Goal: Information Seeking & Learning: Understand process/instructions

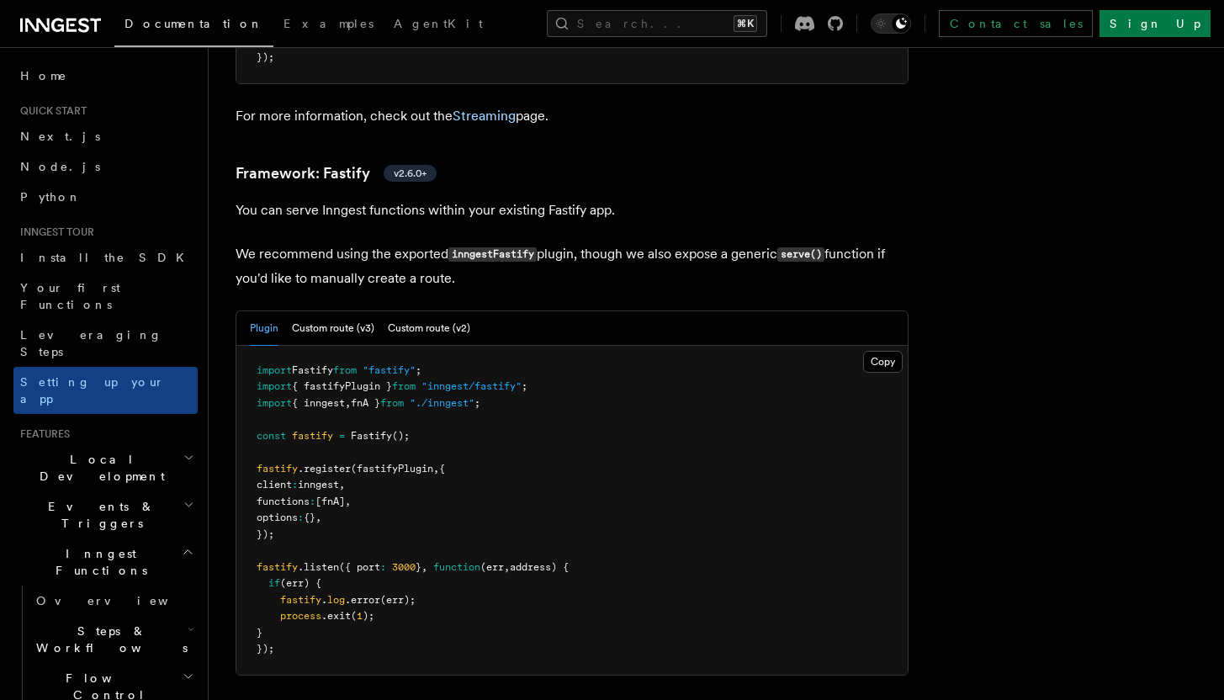
scroll to position [5850, 0]
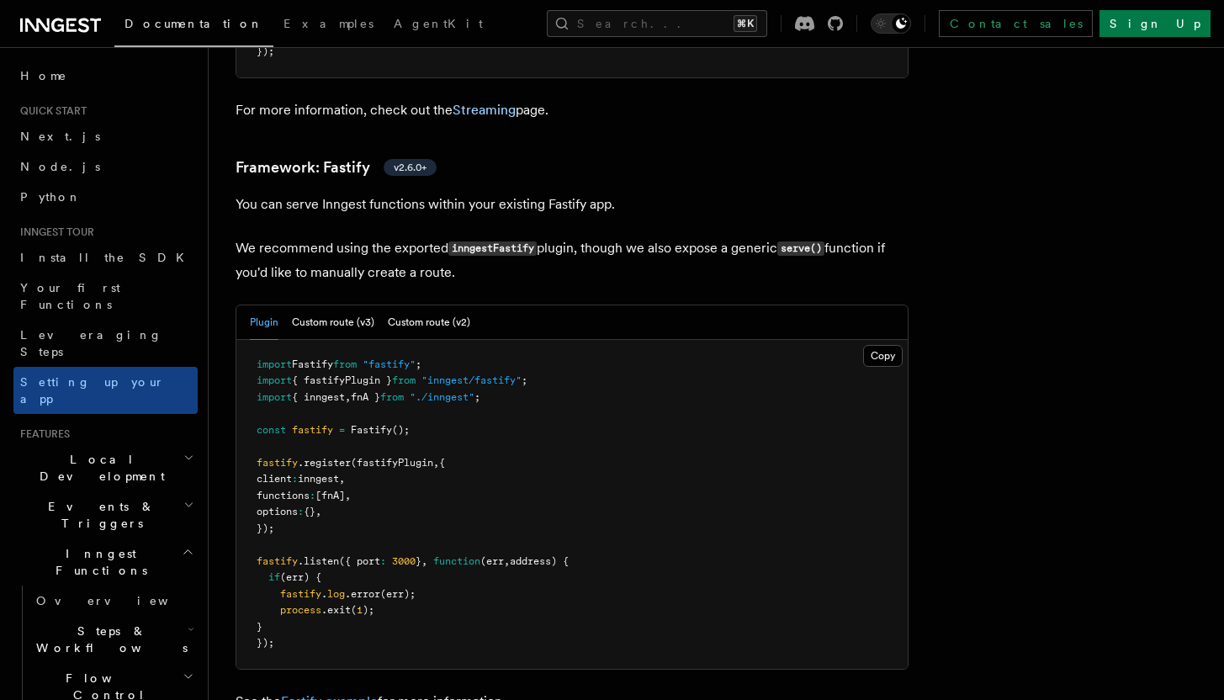
click at [333, 693] on link "Fastify example" at bounding box center [329, 701] width 97 height 16
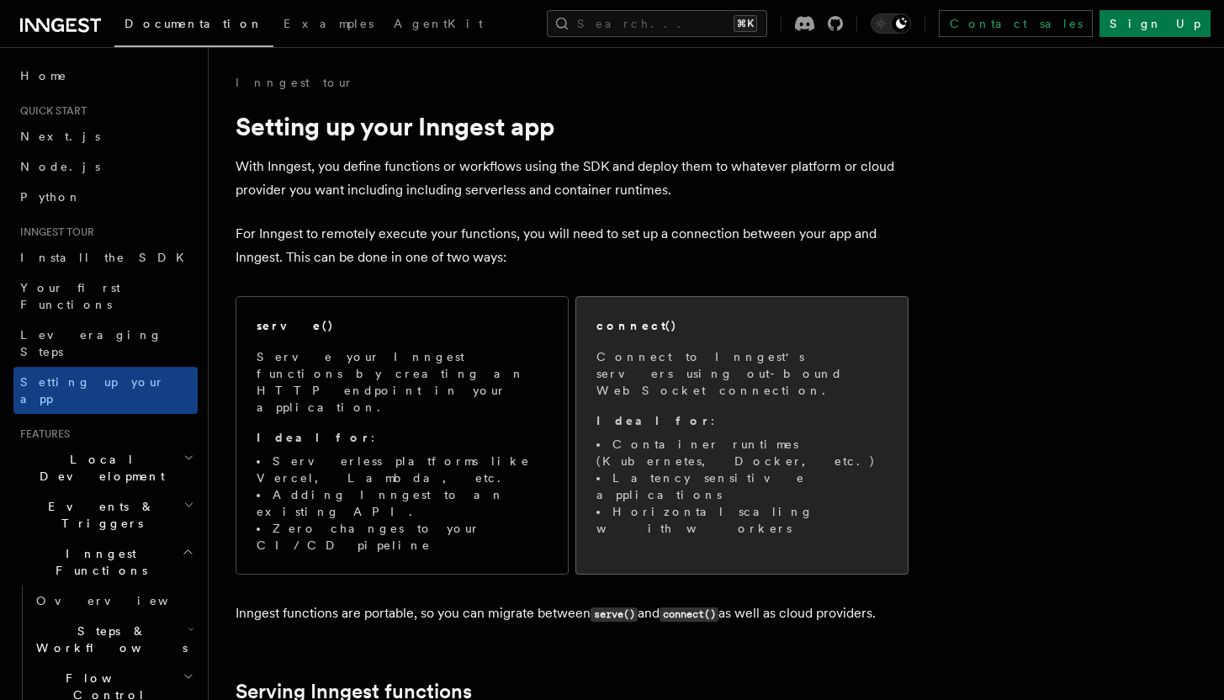
click at [695, 469] on li "Latency sensitive applications" at bounding box center [741, 486] width 291 height 34
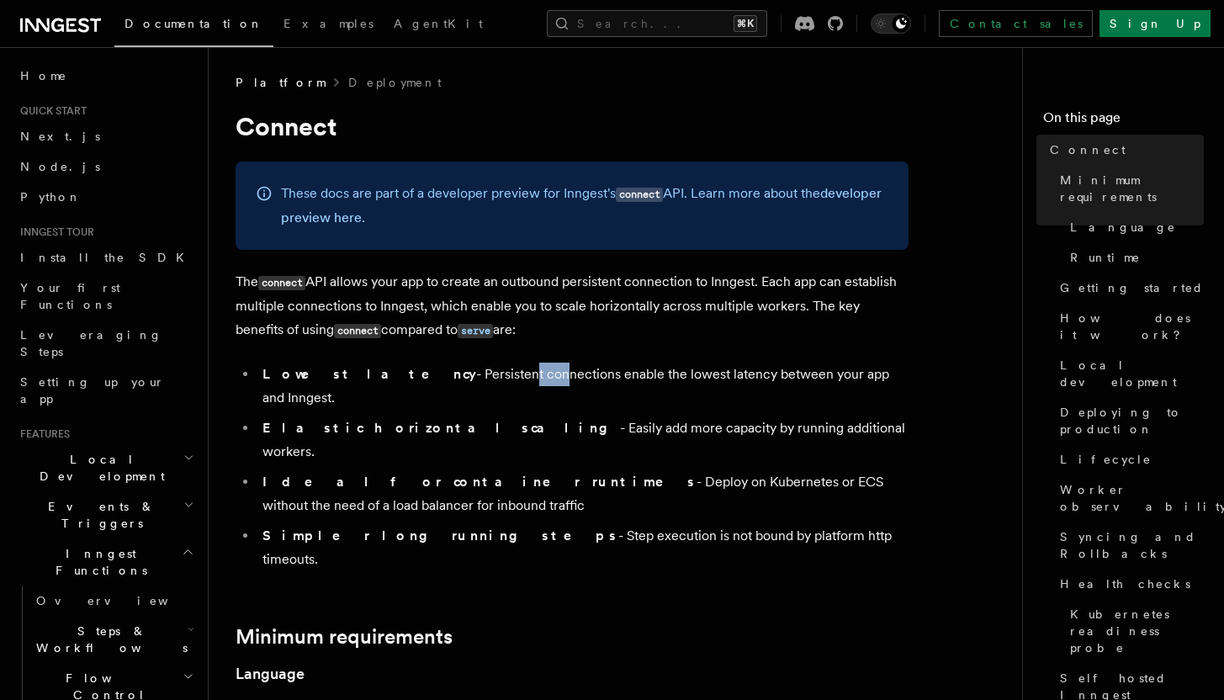
drag, startPoint x: 414, startPoint y: 372, endPoint x: 487, endPoint y: 382, distance: 73.9
click at [477, 380] on li "Lowest latency - Persistent connections enable the lowest latency between your …" at bounding box center [582, 386] width 651 height 47
click at [726, 380] on li "Lowest latency - Persistent connections enable the lowest latency between your …" at bounding box center [582, 386] width 651 height 47
click at [742, 378] on li "Lowest latency - Persistent connections enable the lowest latency between your …" at bounding box center [582, 386] width 651 height 47
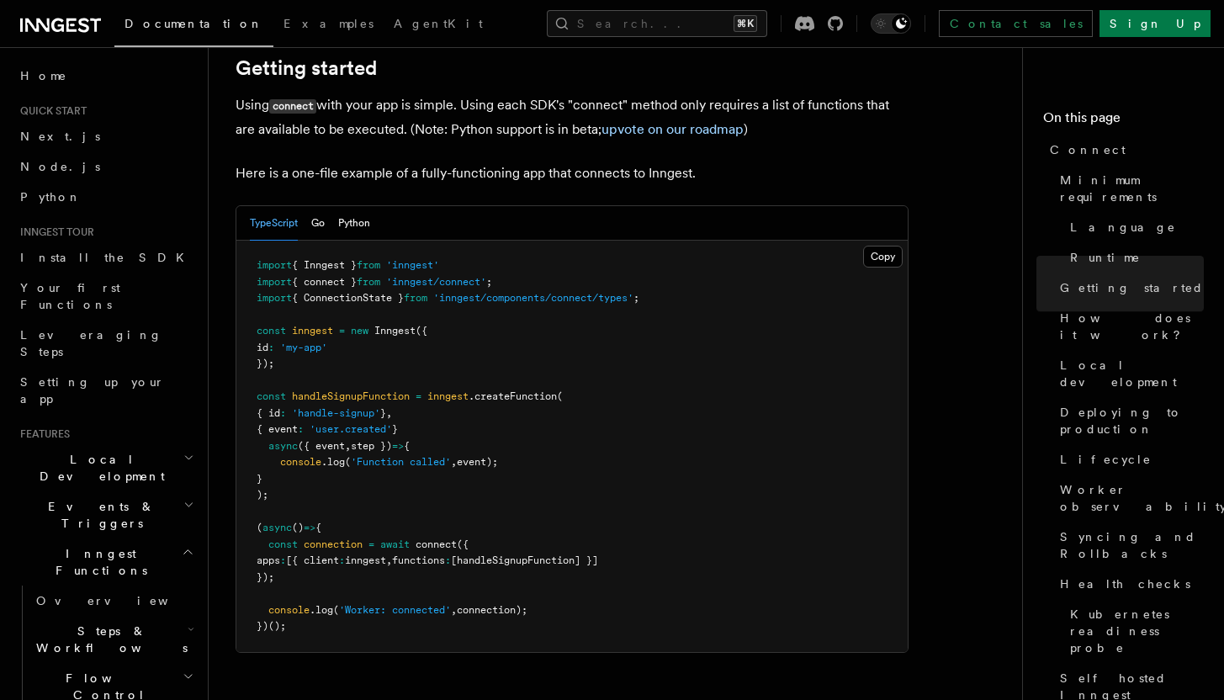
scroll to position [1132, 0]
drag, startPoint x: 289, startPoint y: 560, endPoint x: 257, endPoint y: 517, distance: 54.2
click at [260, 524] on pre "import { Inngest } from 'inngest' import { connect } from 'inngest/connect' ; i…" at bounding box center [571, 445] width 671 height 411
click at [247, 477] on pre "import { Inngest } from 'inngest' import { connect } from 'inngest/connect' ; i…" at bounding box center [571, 445] width 671 height 411
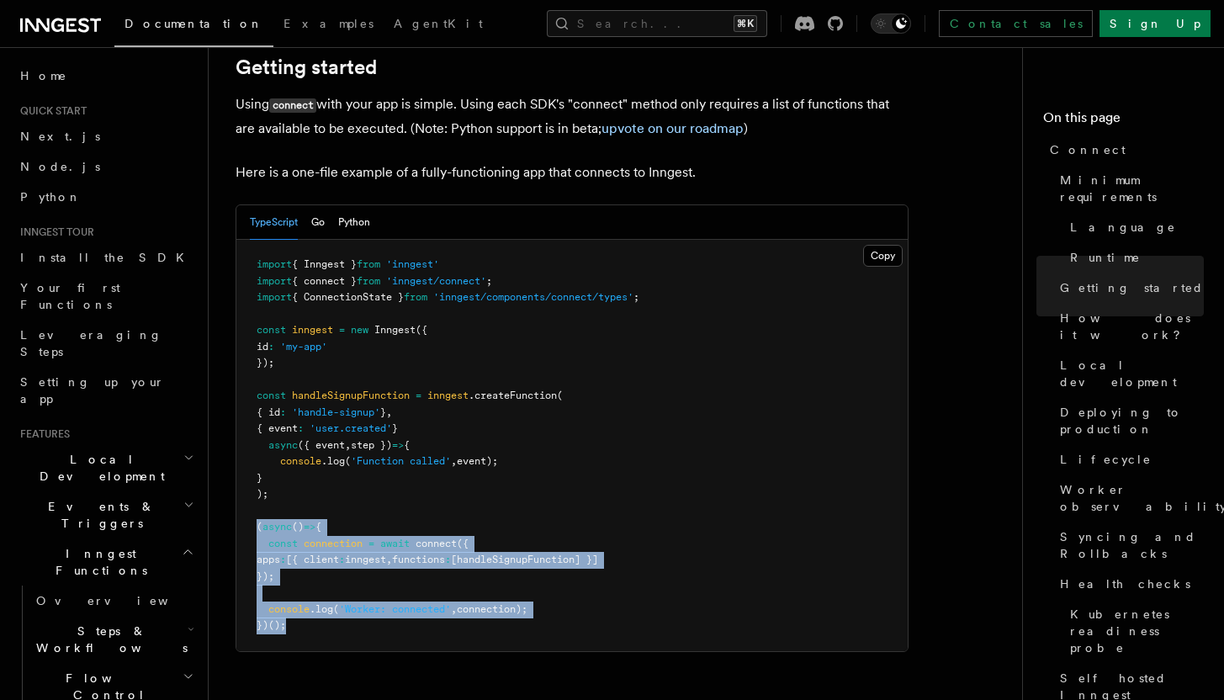
drag, startPoint x: 250, startPoint y: 463, endPoint x: 347, endPoint y: 555, distance: 134.5
click at [347, 555] on pre "import { Inngest } from 'inngest' import { connect } from 'inngest/connect' ; i…" at bounding box center [571, 445] width 671 height 411
copy code "( async () => { const connection = await connect ({ apps : [{ client : inngest …"
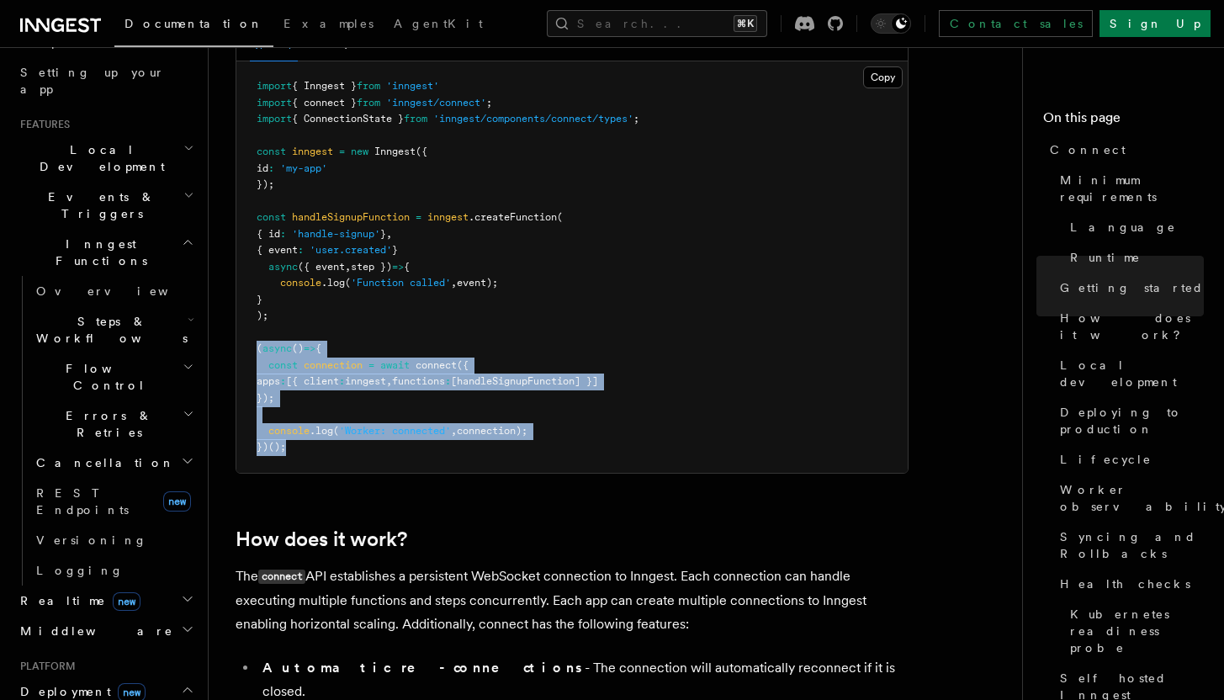
scroll to position [406, 0]
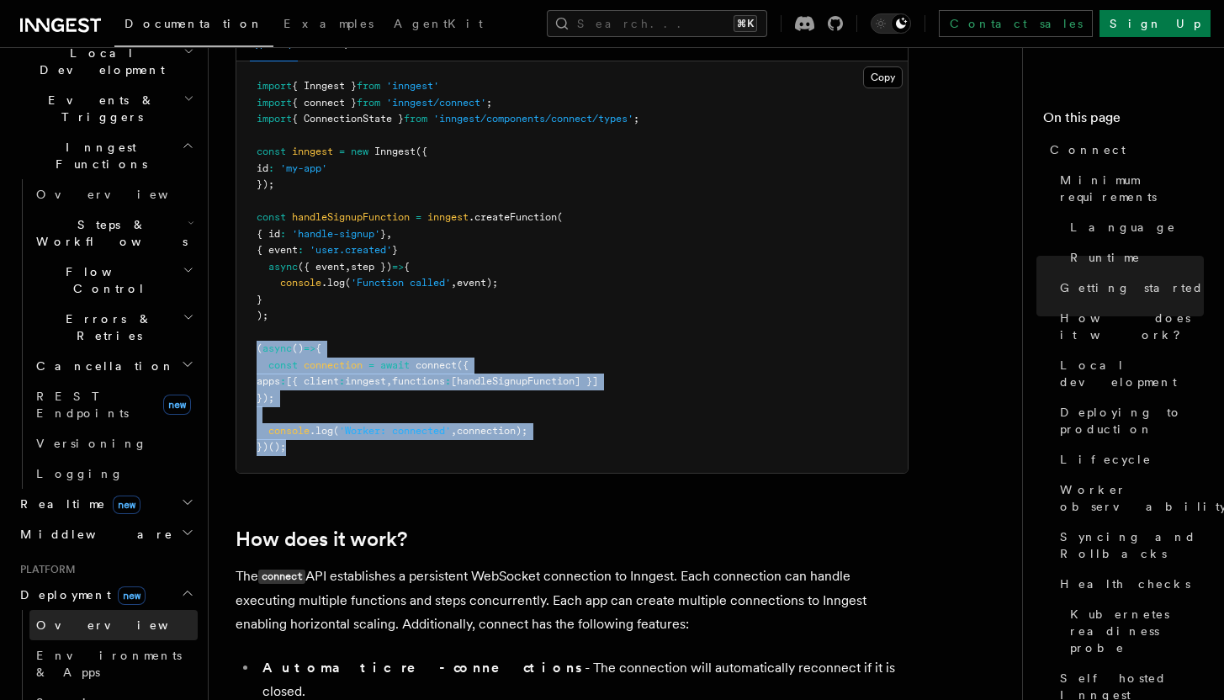
click at [141, 610] on link "Overview" at bounding box center [113, 625] width 168 height 30
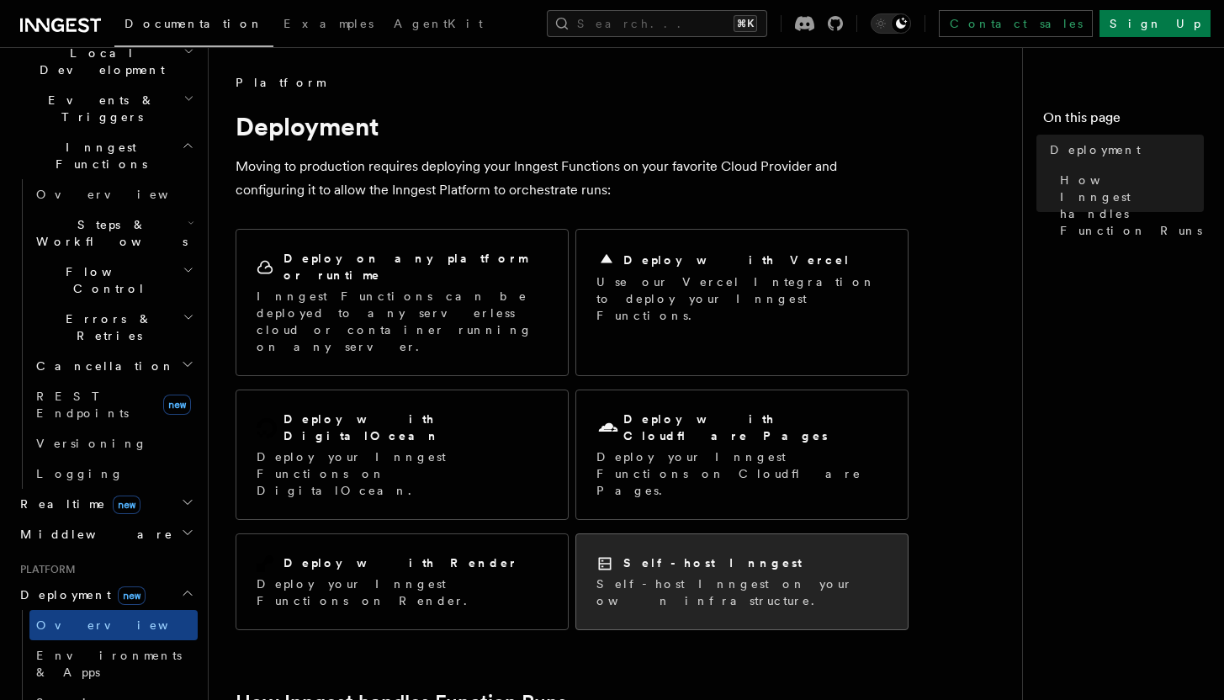
click at [740, 534] on div "Self-host Inngest Self-host Inngest on your own infrastructure." at bounding box center [741, 581] width 331 height 95
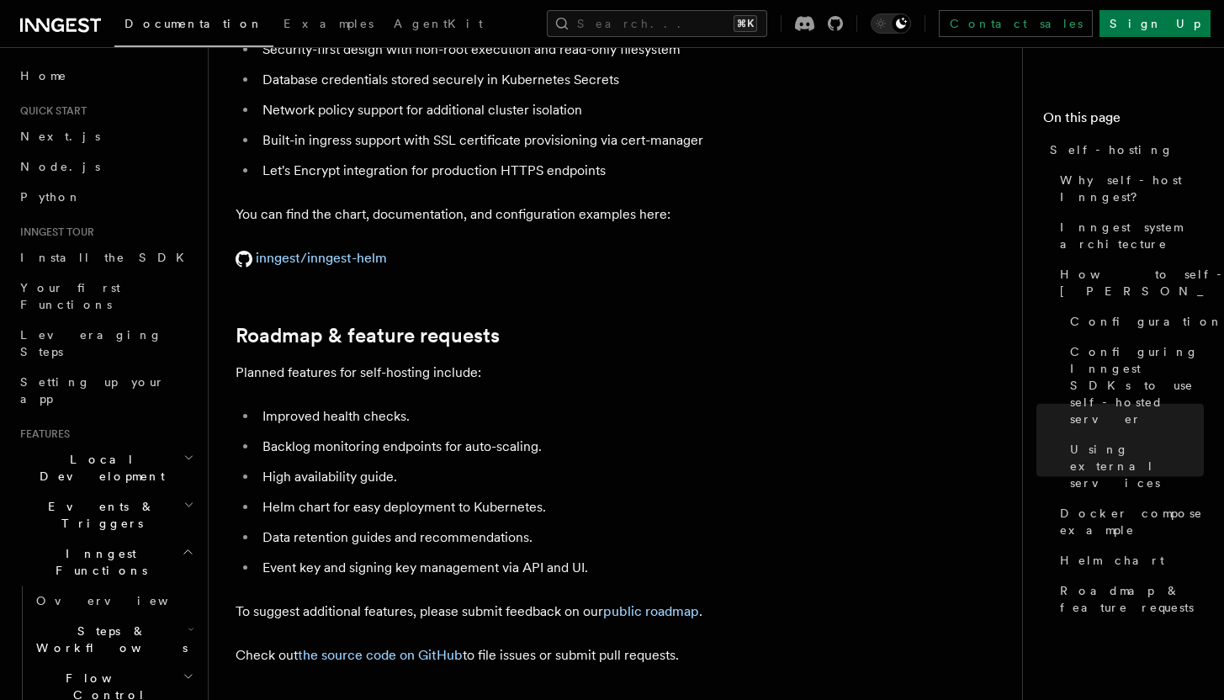
scroll to position [6538, 0]
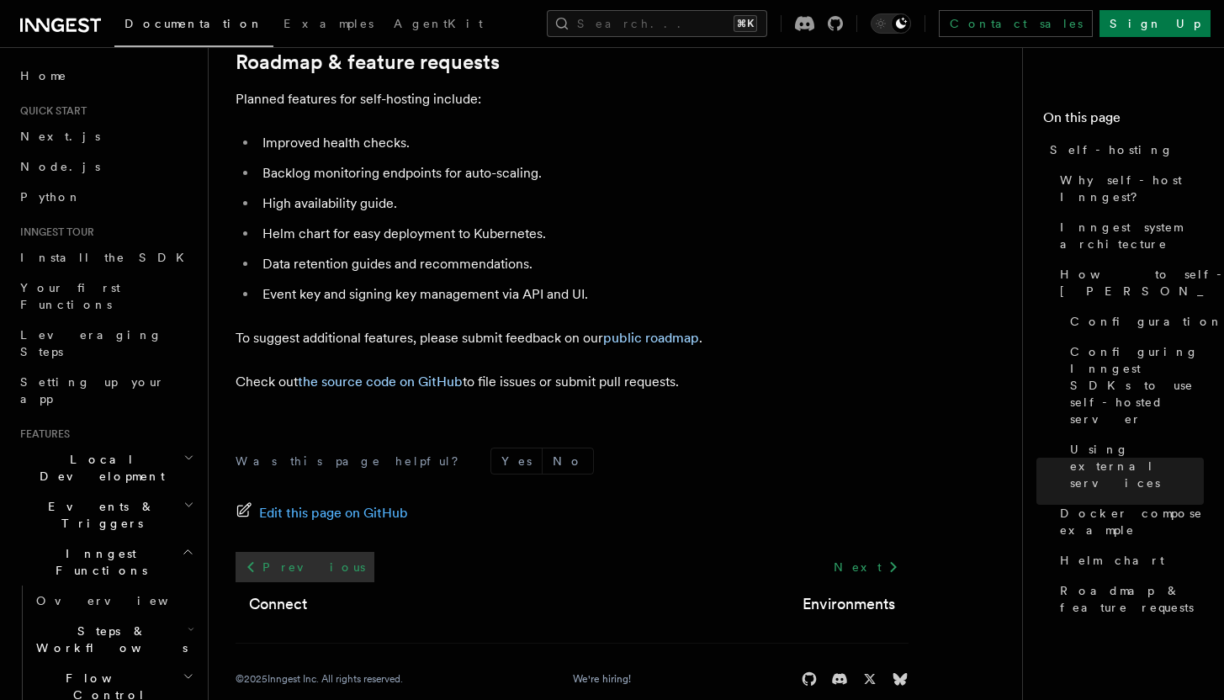
click at [277, 552] on link "Previous" at bounding box center [305, 567] width 139 height 30
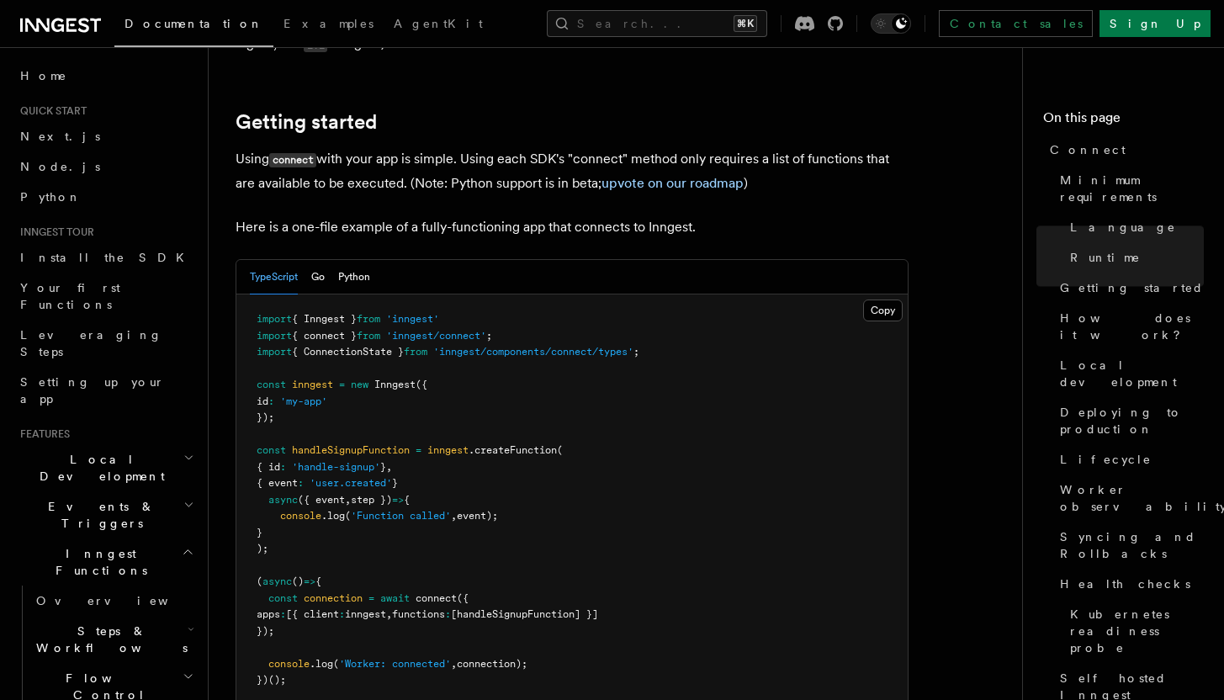
scroll to position [1111, 0]
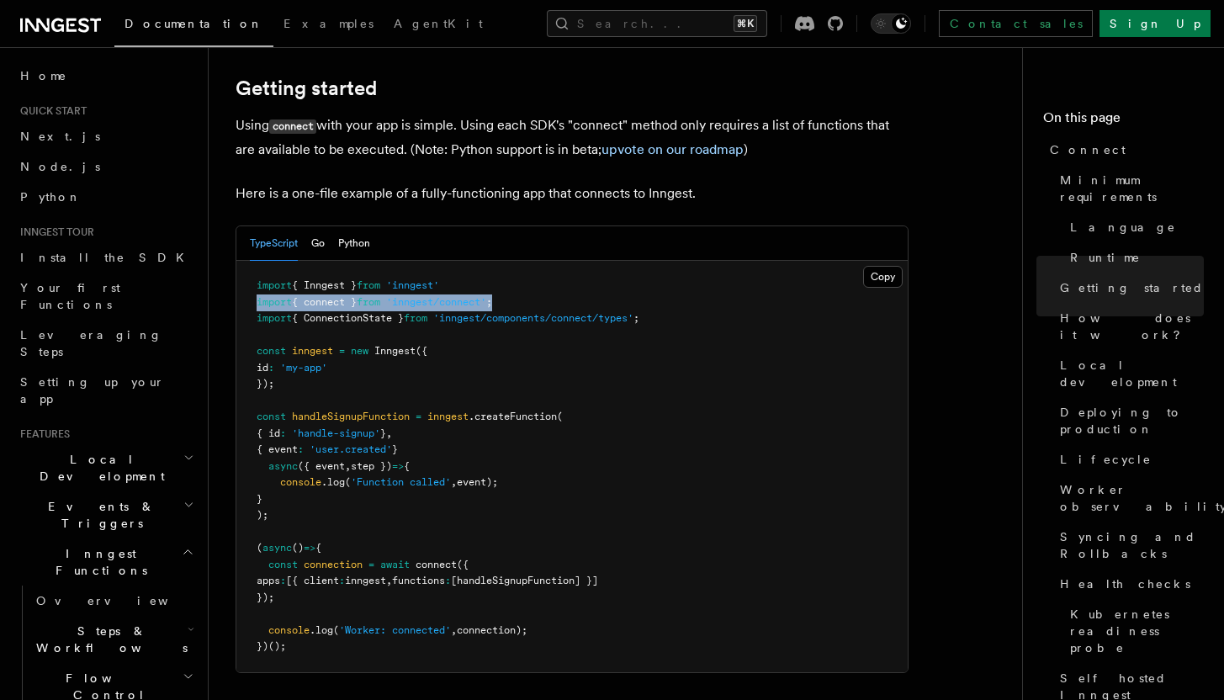
drag, startPoint x: 536, startPoint y: 238, endPoint x: 255, endPoint y: 235, distance: 281.0
click at [255, 261] on pre "import { Inngest } from 'inngest' import { connect } from 'inngest/connect' ; i…" at bounding box center [571, 466] width 671 height 411
copy span "import { connect } from 'inngest/connect' ;"
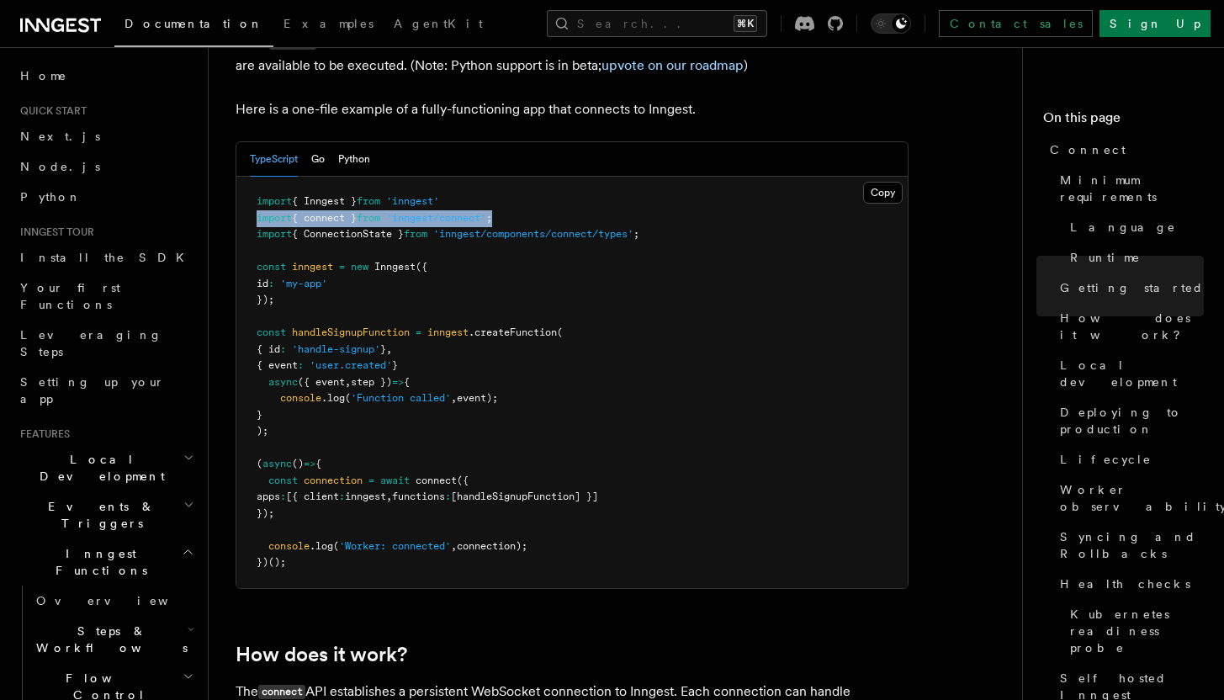
scroll to position [1260, 0]
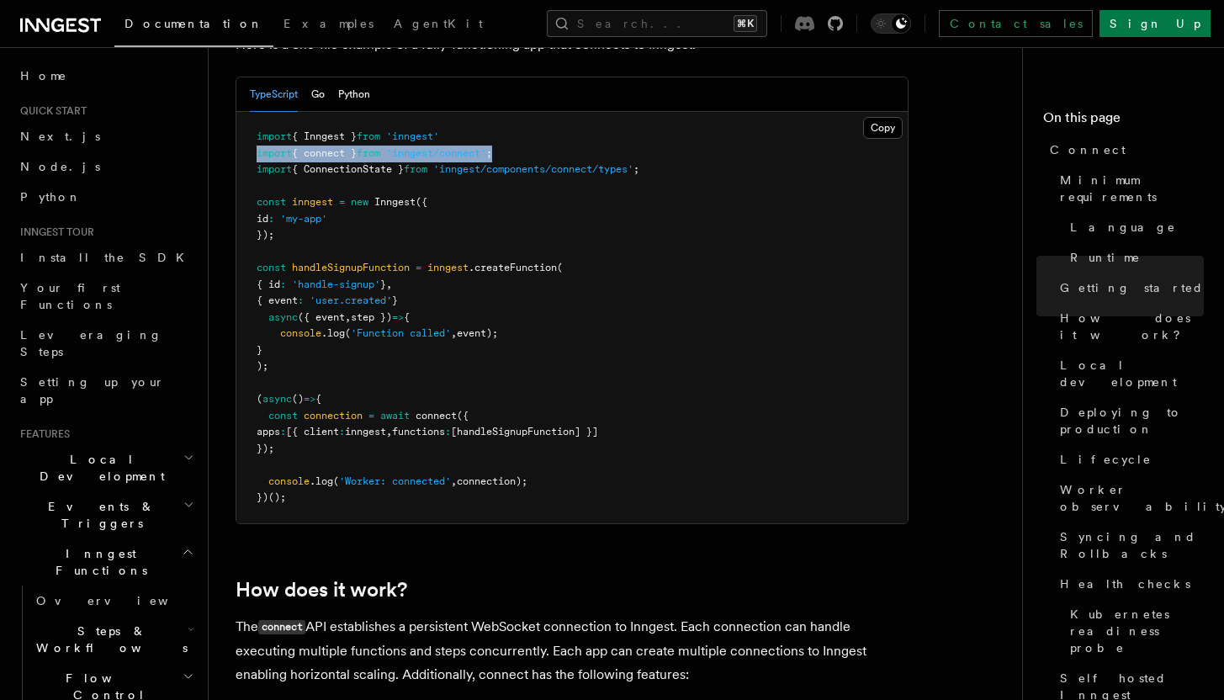
click at [814, 25] on icon at bounding box center [804, 23] width 19 height 15
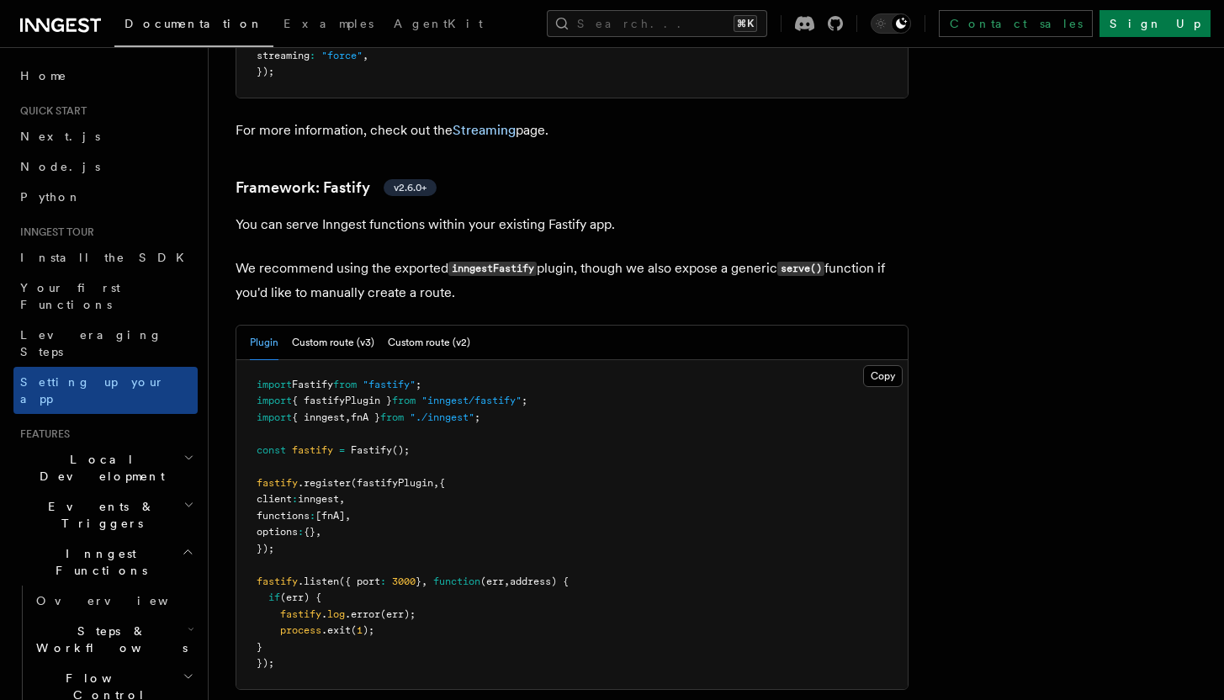
scroll to position [5834, 0]
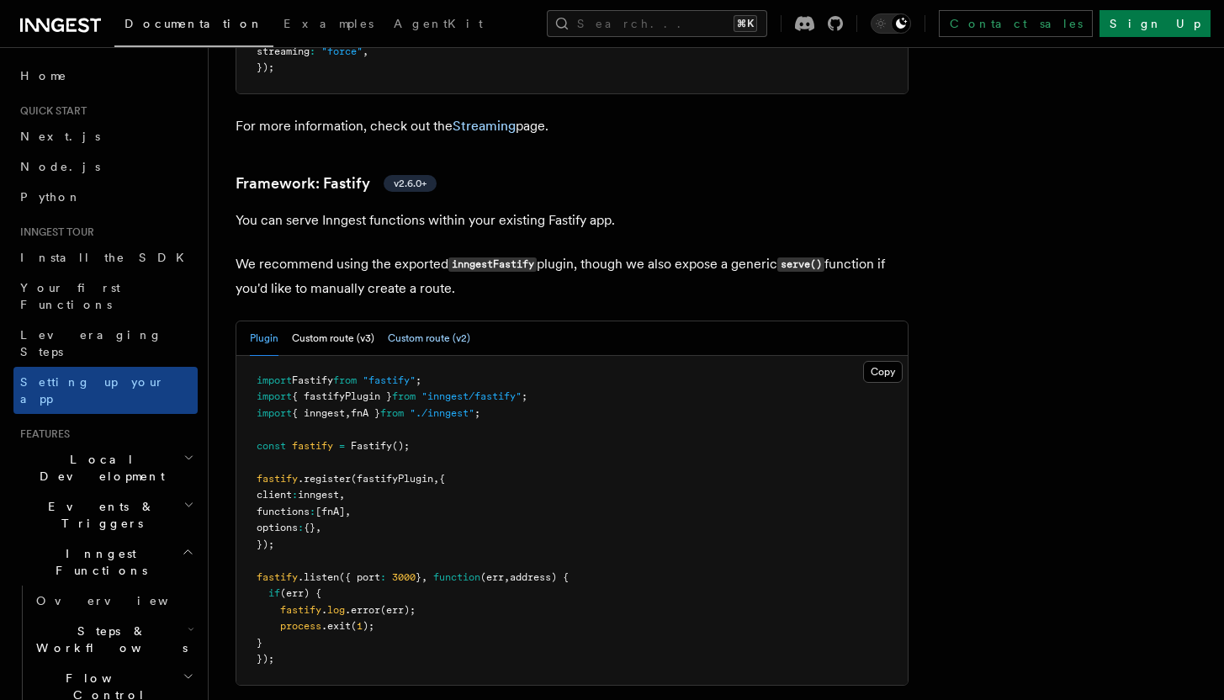
click at [397, 321] on button "Custom route (v2)" at bounding box center [429, 338] width 82 height 34
click at [321, 321] on button "Custom route (v3)" at bounding box center [333, 338] width 82 height 34
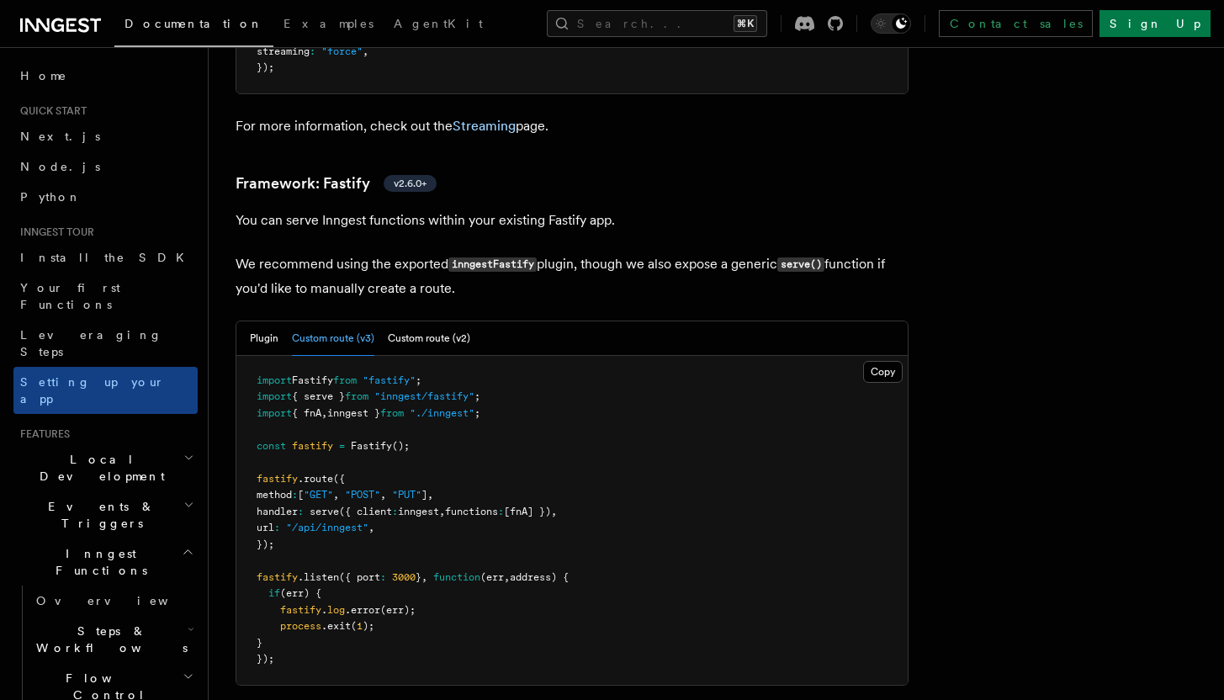
click at [321, 321] on button "Custom route (v3)" at bounding box center [333, 338] width 82 height 34
click at [455, 321] on button "Custom route (v2)" at bounding box center [429, 338] width 82 height 34
click at [310, 321] on button "Custom route (v3)" at bounding box center [333, 338] width 82 height 34
click at [432, 321] on button "Custom route (v2)" at bounding box center [429, 338] width 82 height 34
click at [275, 321] on button "Plugin" at bounding box center [264, 338] width 29 height 34
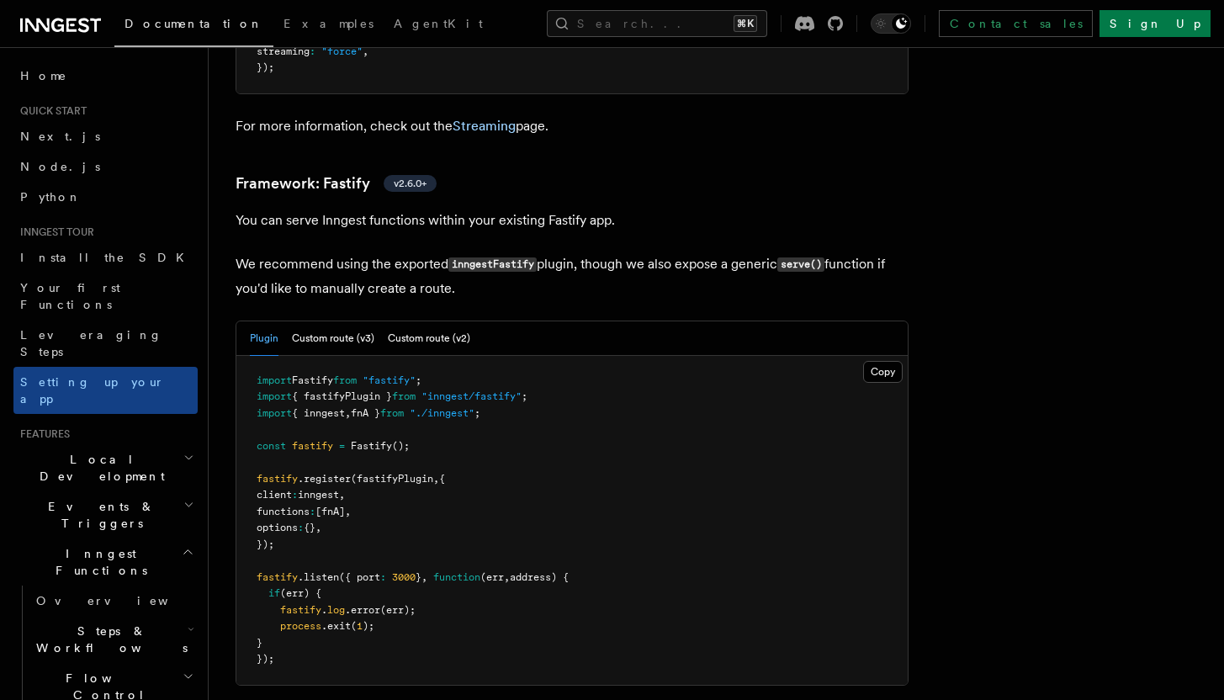
click at [247, 321] on div "Plugin Custom route (v3) Custom route (v2)" at bounding box center [571, 338] width 671 height 34
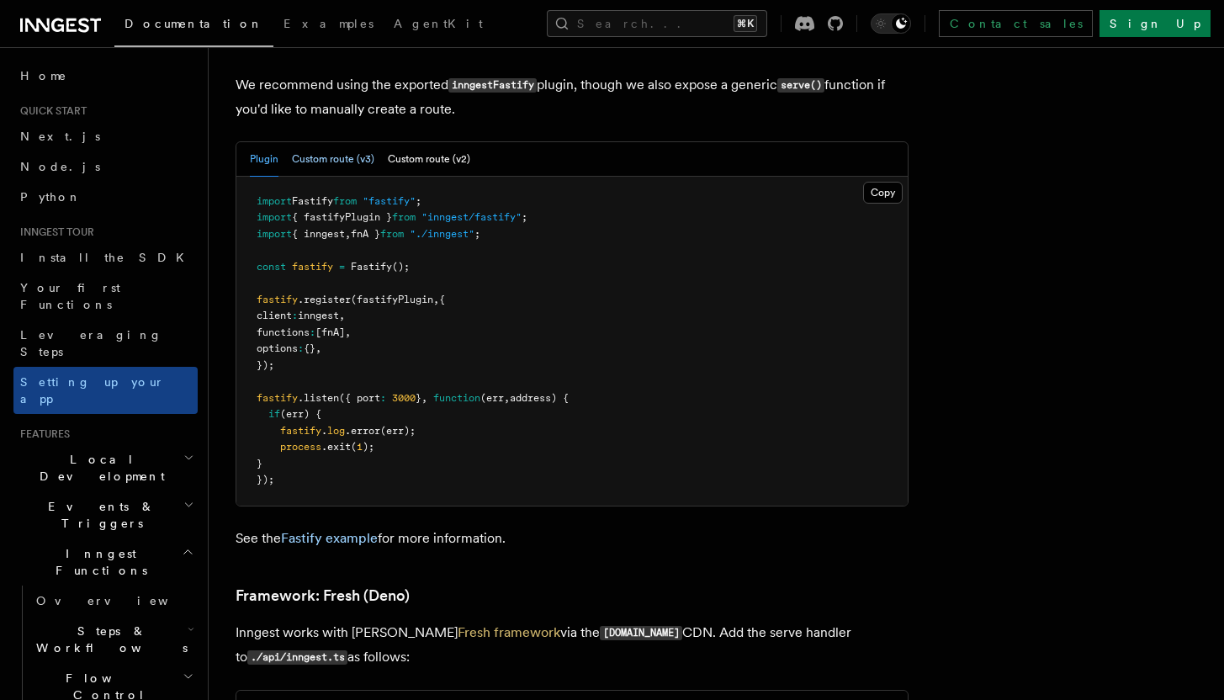
scroll to position [5930, 0]
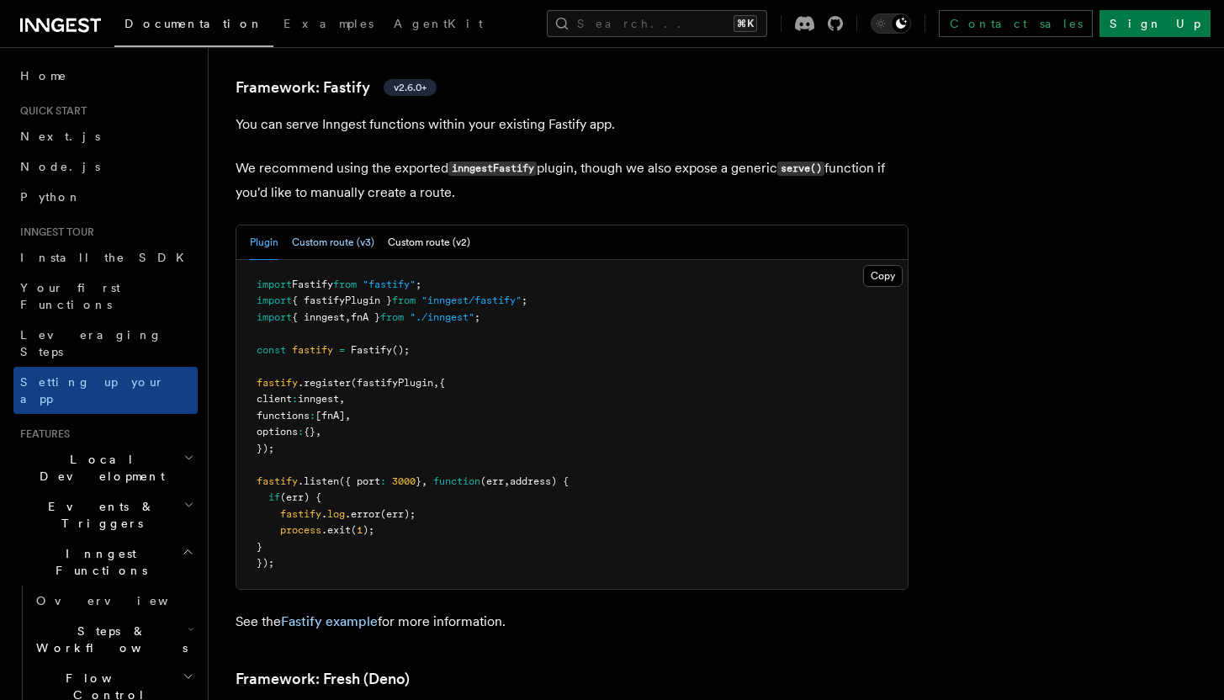
click at [353, 225] on button "Custom route (v3)" at bounding box center [333, 242] width 82 height 34
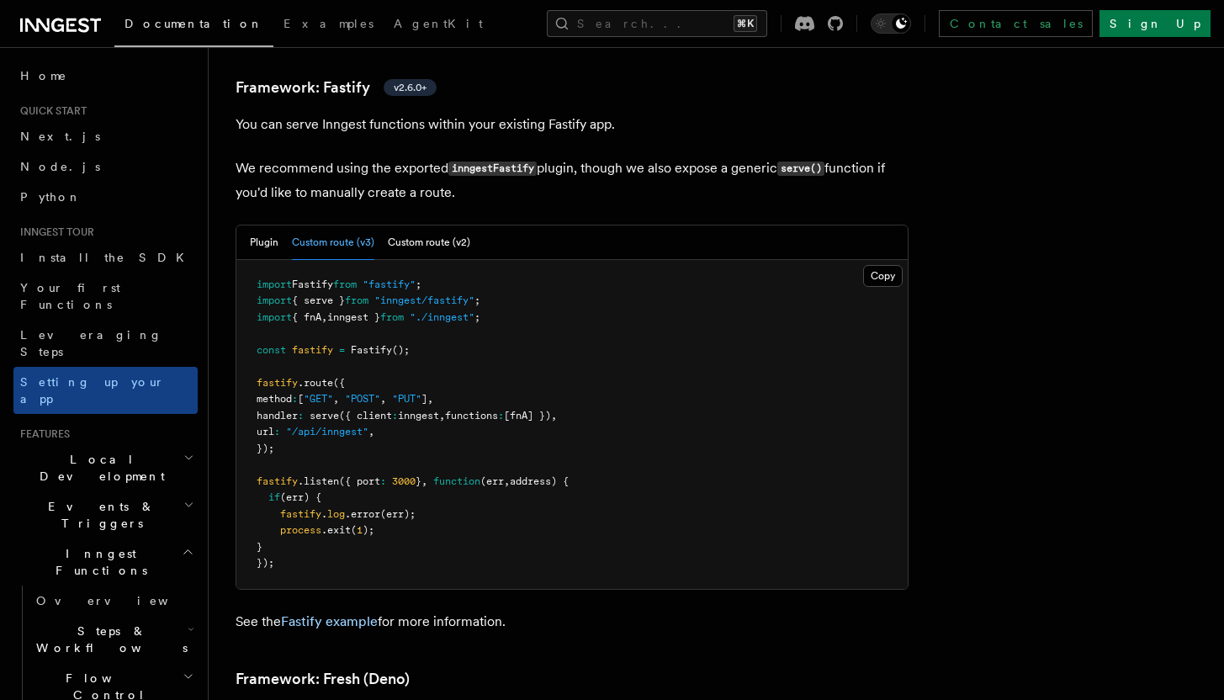
click at [278, 225] on div "Plugin Custom route (v3) Custom route (v2)" at bounding box center [360, 242] width 220 height 34
click at [257, 225] on button "Plugin" at bounding box center [264, 242] width 29 height 34
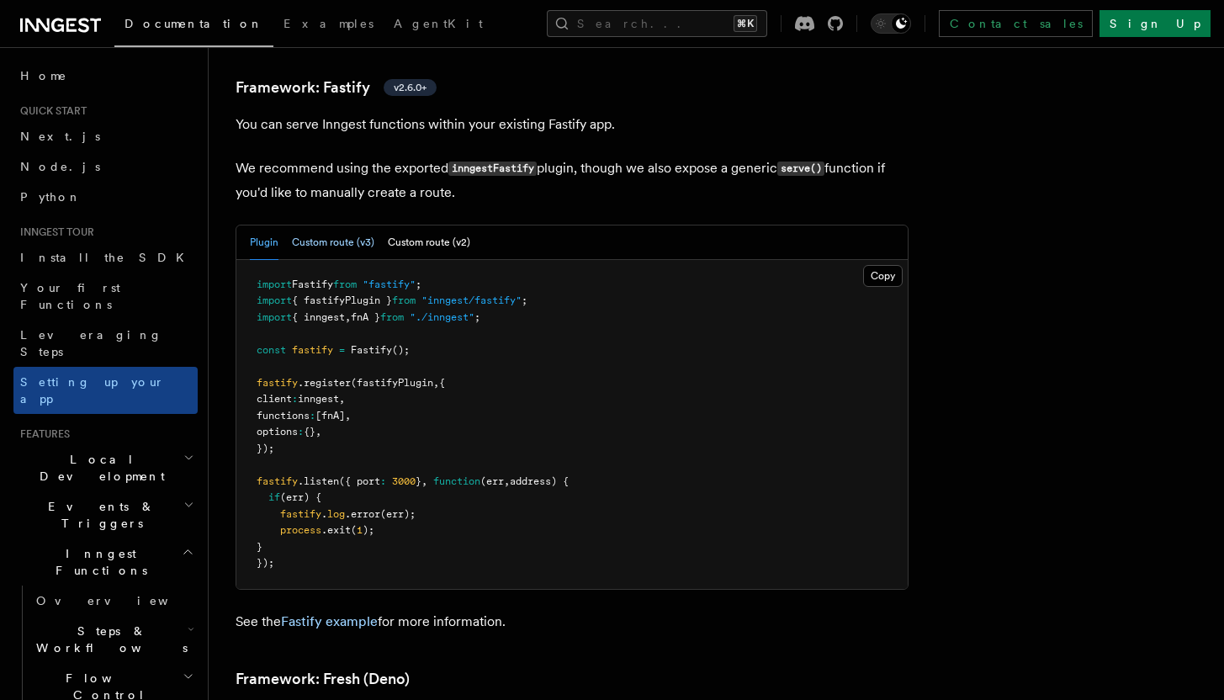
click at [337, 225] on button "Custom route (v3)" at bounding box center [333, 242] width 82 height 34
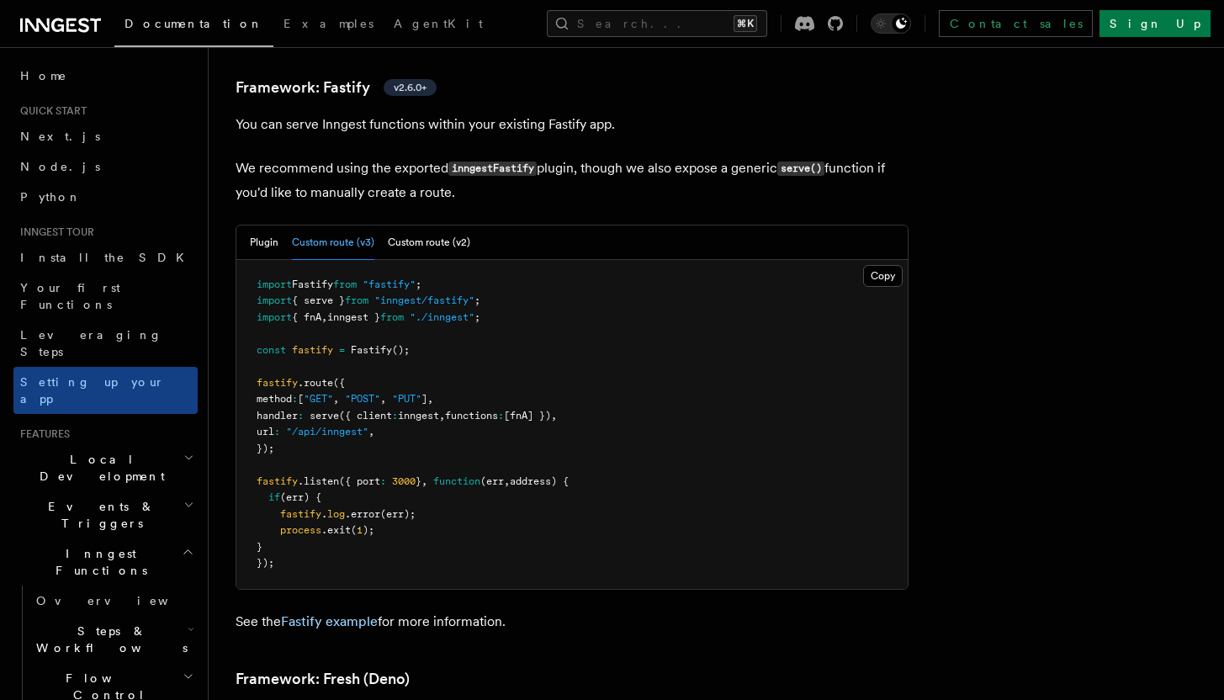
click at [279, 225] on div "Plugin Custom route (v3) Custom route (v2)" at bounding box center [360, 242] width 220 height 34
click at [266, 225] on button "Plugin" at bounding box center [264, 242] width 29 height 34
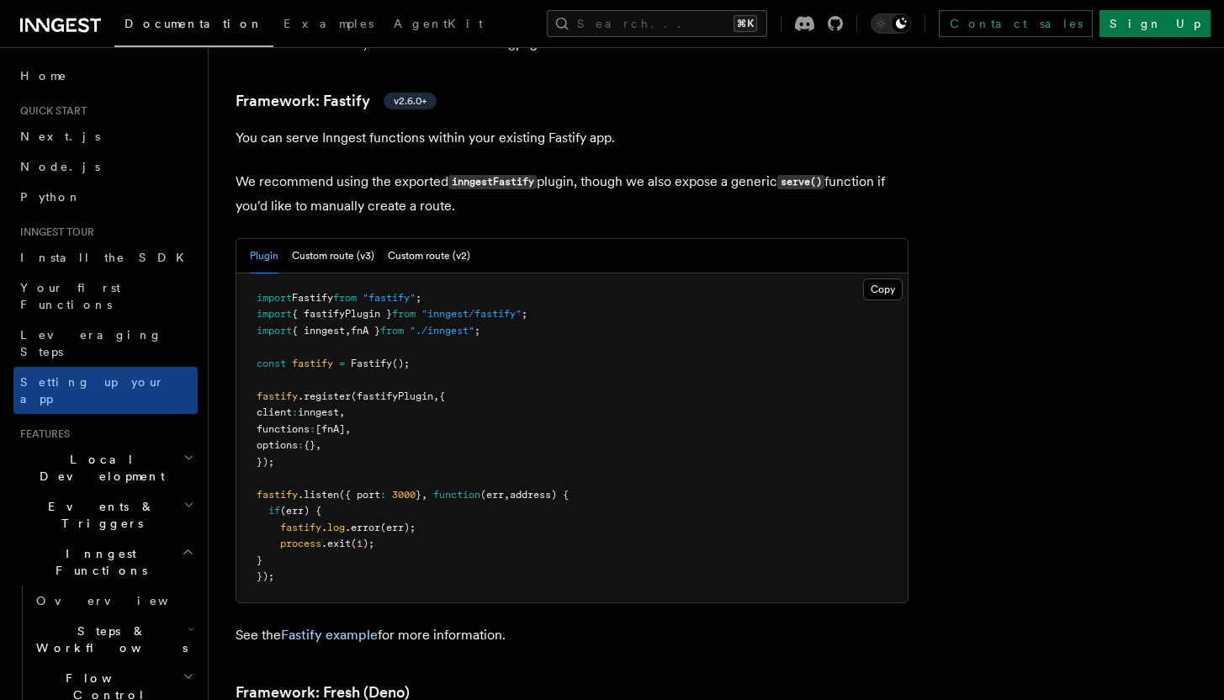
scroll to position [5916, 0]
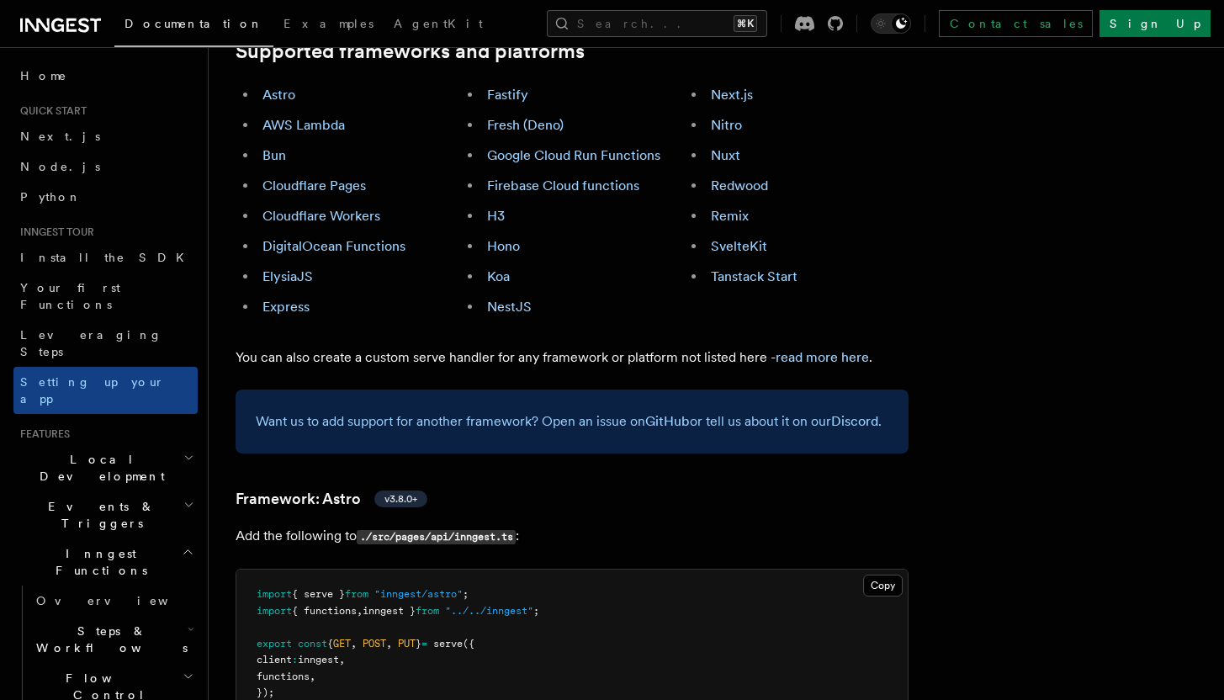
scroll to position [1060, 0]
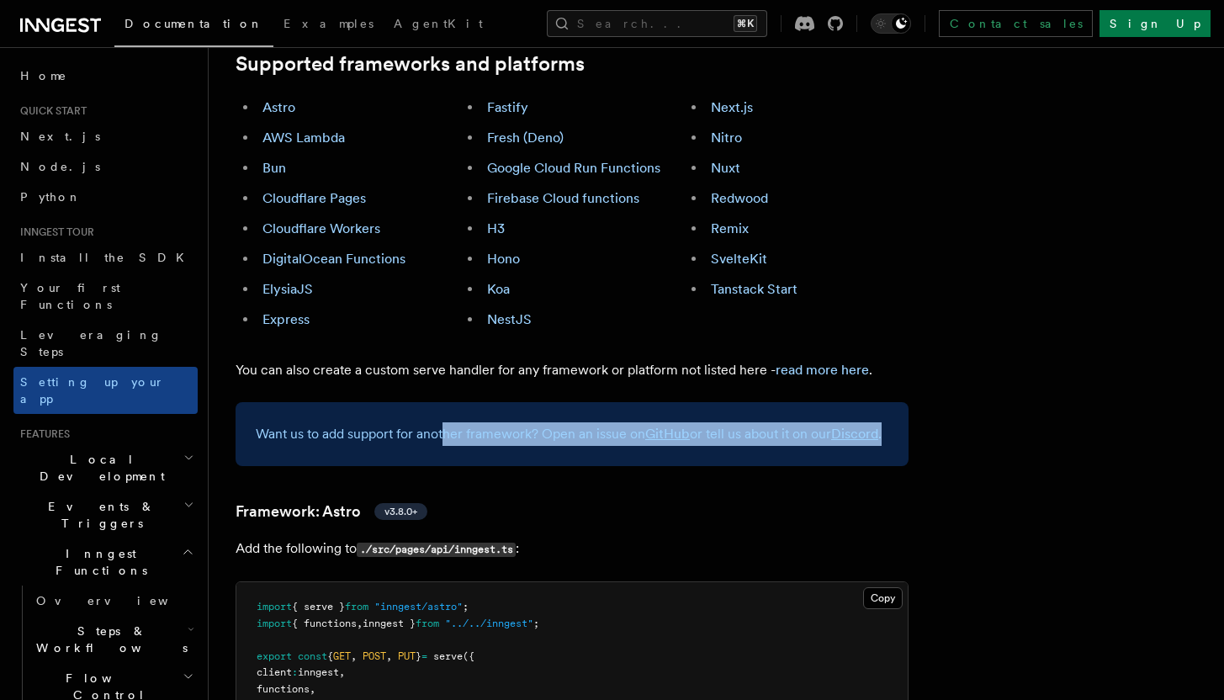
drag, startPoint x: 447, startPoint y: 336, endPoint x: 467, endPoint y: 373, distance: 42.2
click at [466, 422] on p "Want us to add support for another framework? Open an issue on GitHub or tell u…" at bounding box center [572, 434] width 633 height 24
click at [467, 422] on p "Want us to add support for another framework? Open an issue on GitHub or tell u…" at bounding box center [572, 434] width 633 height 24
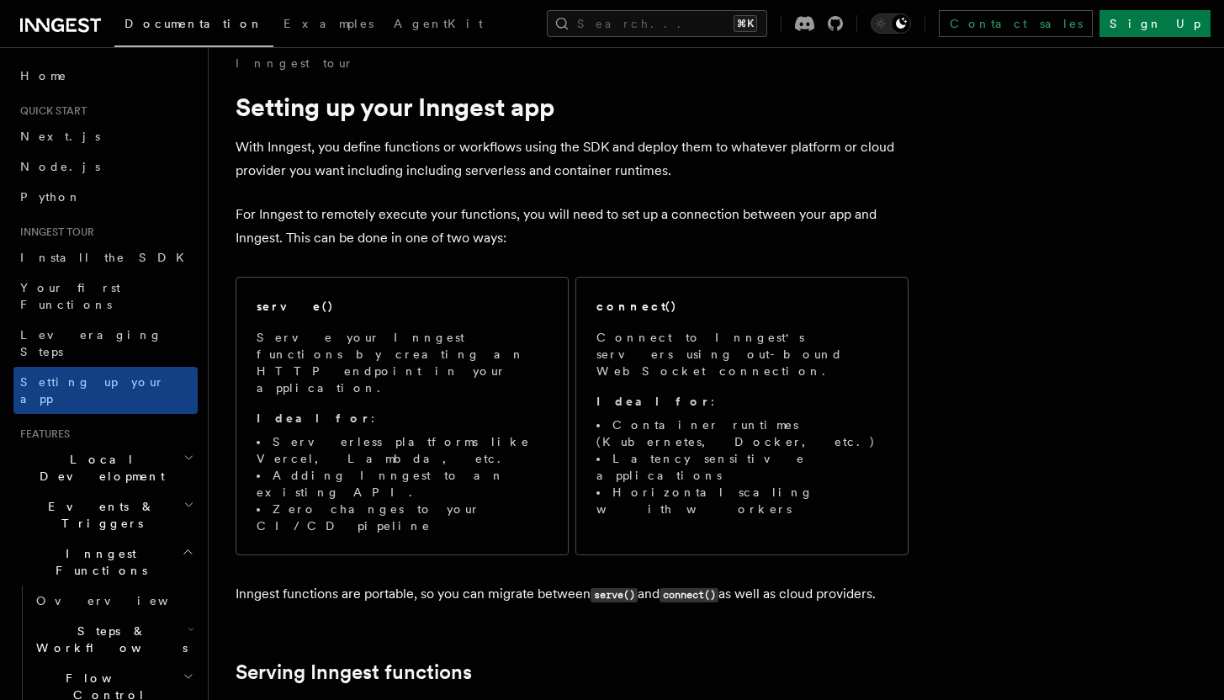
scroll to position [0, 0]
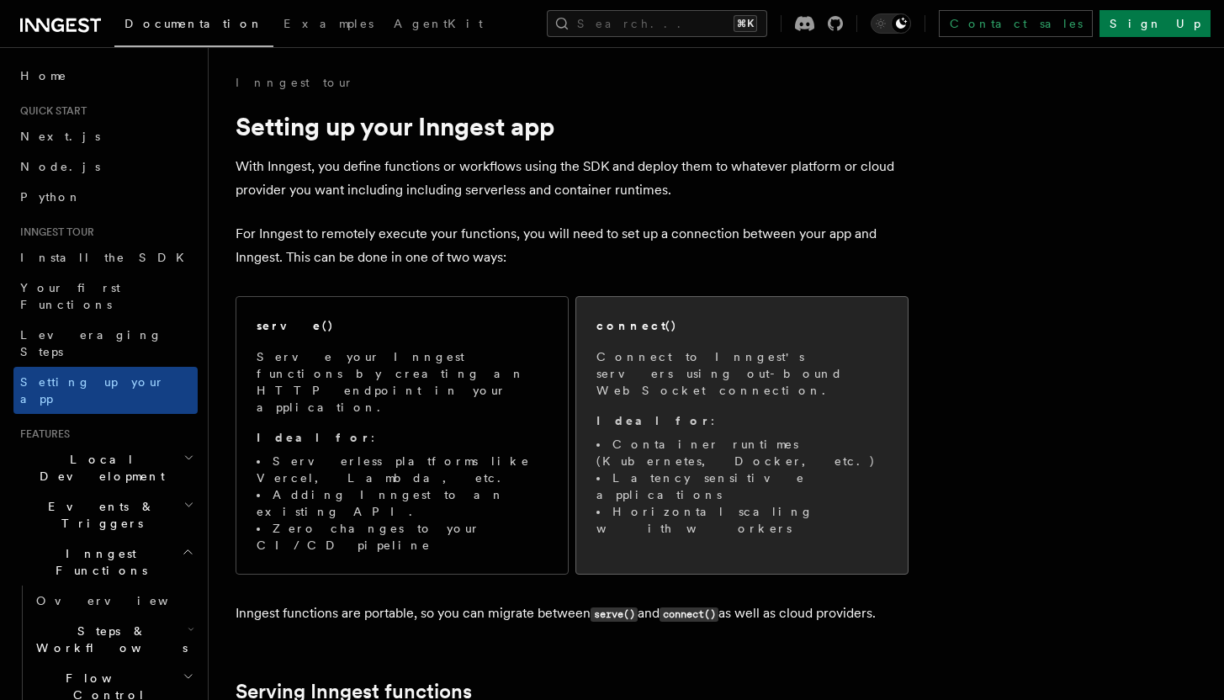
click at [695, 412] on p "Ideal for :" at bounding box center [741, 420] width 291 height 17
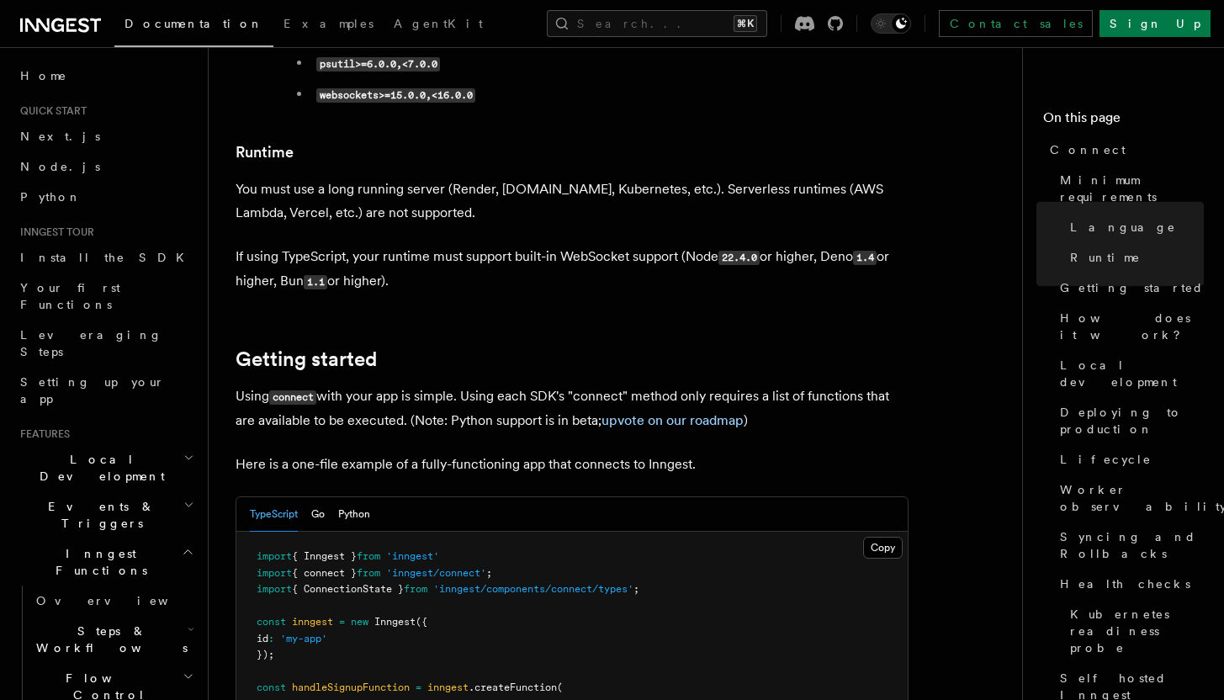
scroll to position [842, 0]
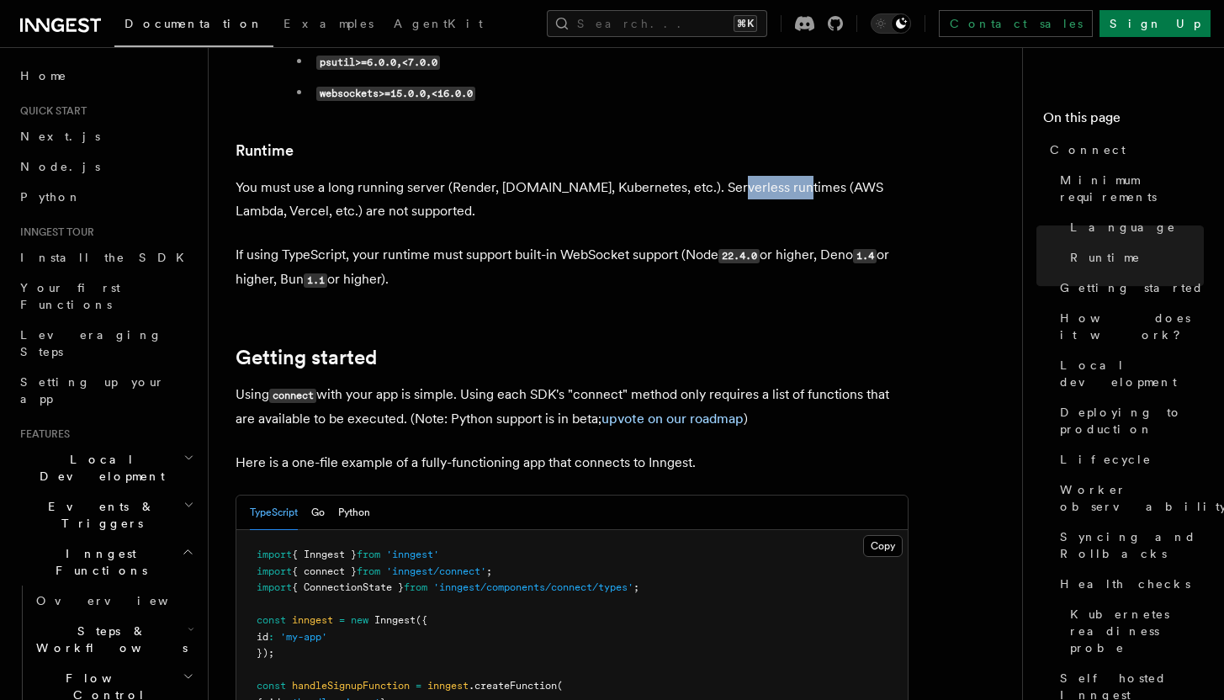
drag, startPoint x: 708, startPoint y: 119, endPoint x: 770, endPoint y: 124, distance: 61.6
click at [770, 176] on p "You must use a long running server (Render, [DOMAIN_NAME], Kubernetes, etc.). S…" at bounding box center [572, 199] width 673 height 47
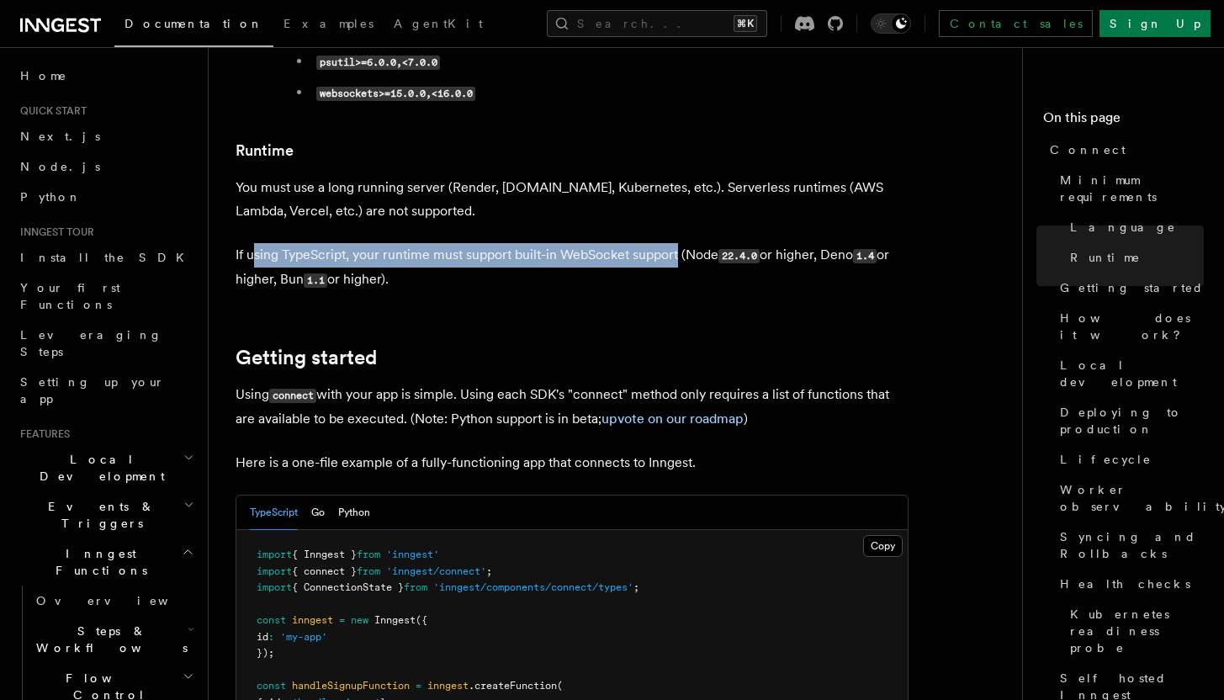
drag, startPoint x: 254, startPoint y: 184, endPoint x: 679, endPoint y: 194, distance: 425.0
click at [679, 243] on p "If using TypeScript, your runtime must support built-in WebSocket support (Node…" at bounding box center [572, 267] width 673 height 49
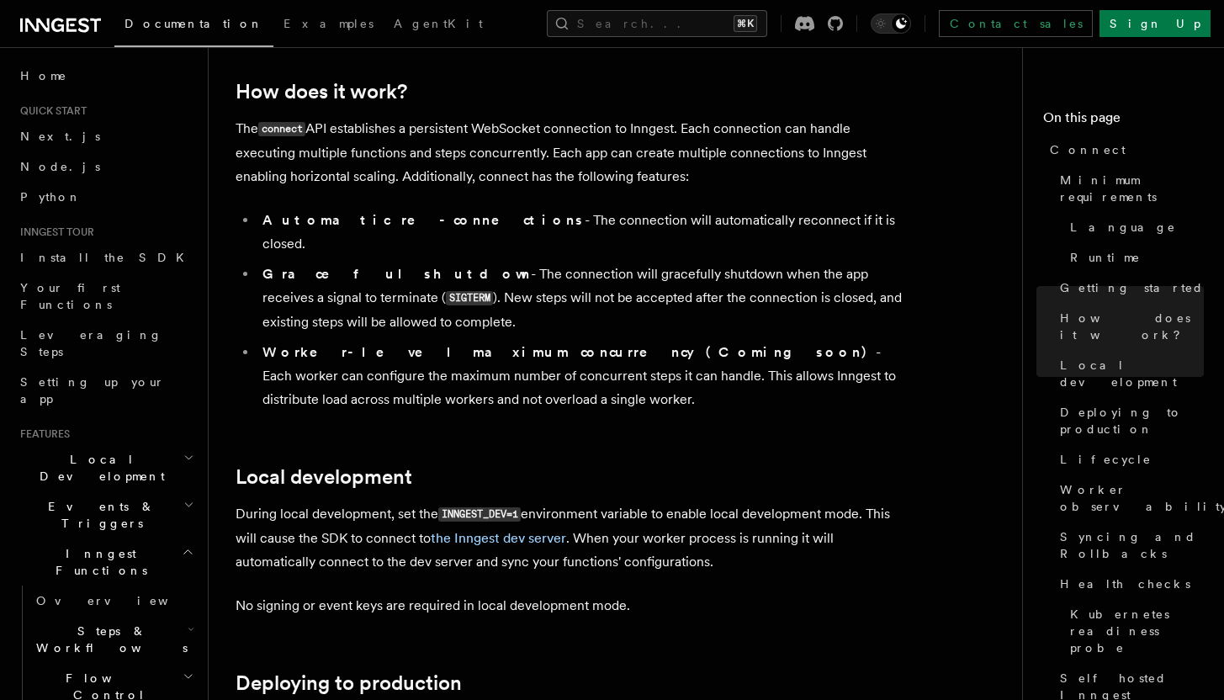
scroll to position [1803, 0]
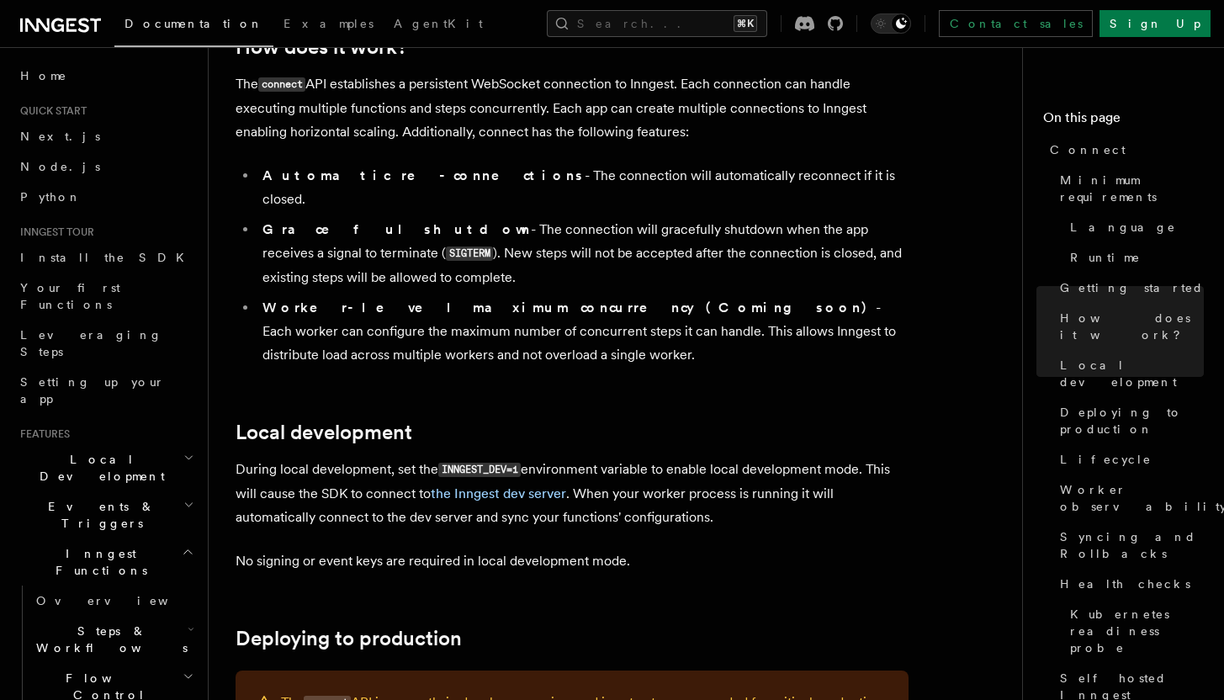
click at [373, 458] on p "During local development, set the INNGEST_DEV=1 environment variable to enable …" at bounding box center [572, 494] width 673 height 72
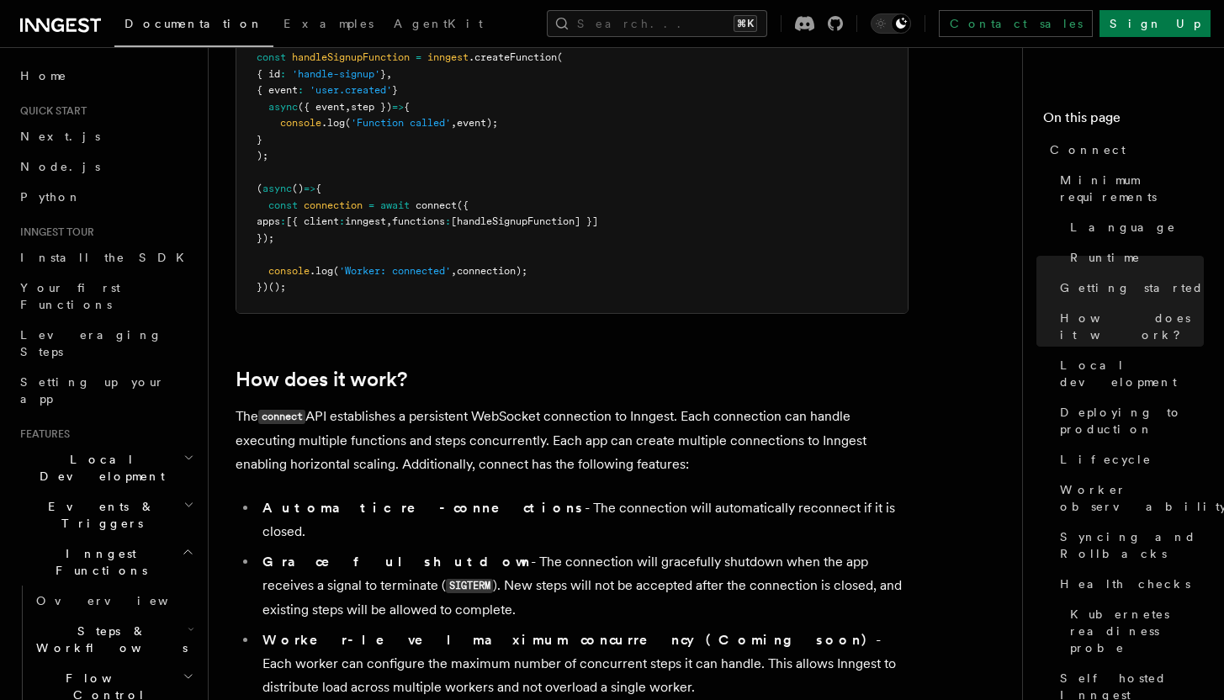
scroll to position [1465, 0]
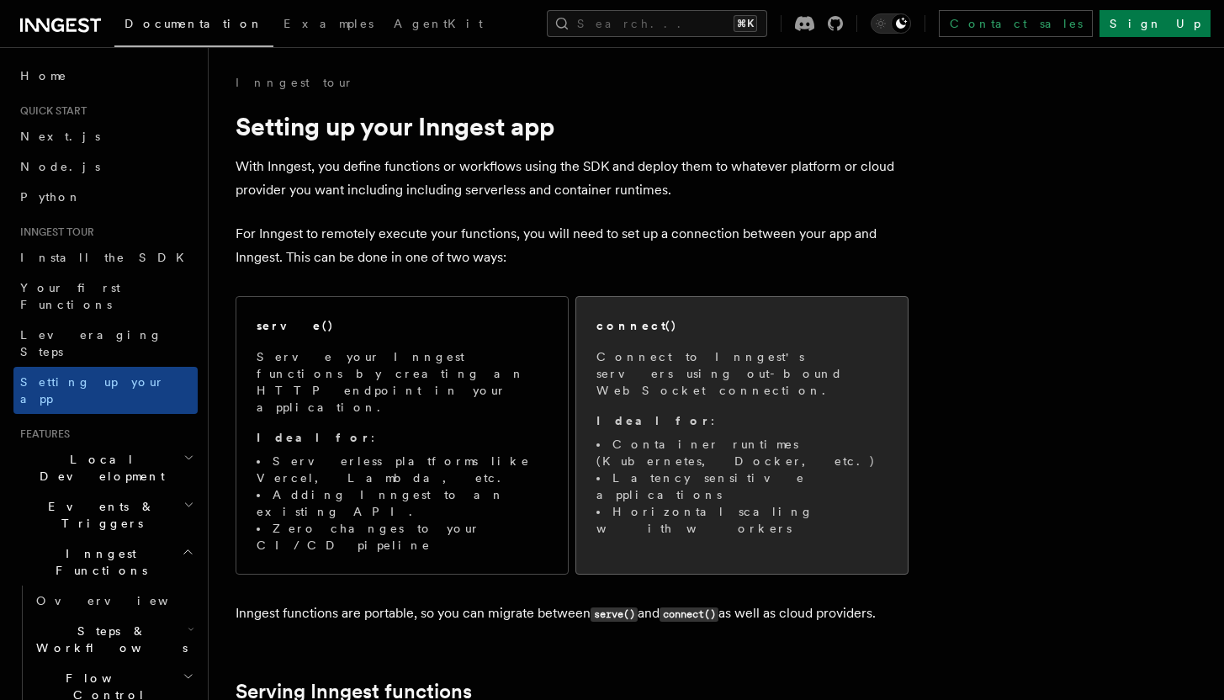
click at [647, 328] on h2 "connect()" at bounding box center [636, 325] width 81 height 17
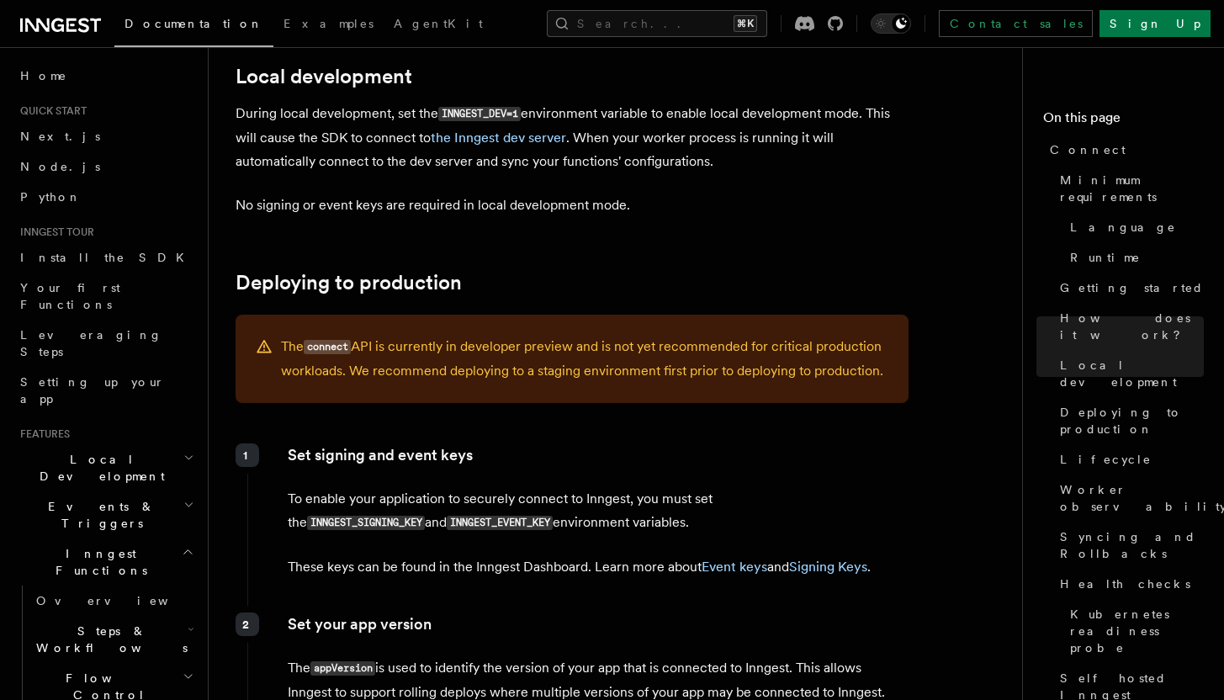
scroll to position [2161, 0]
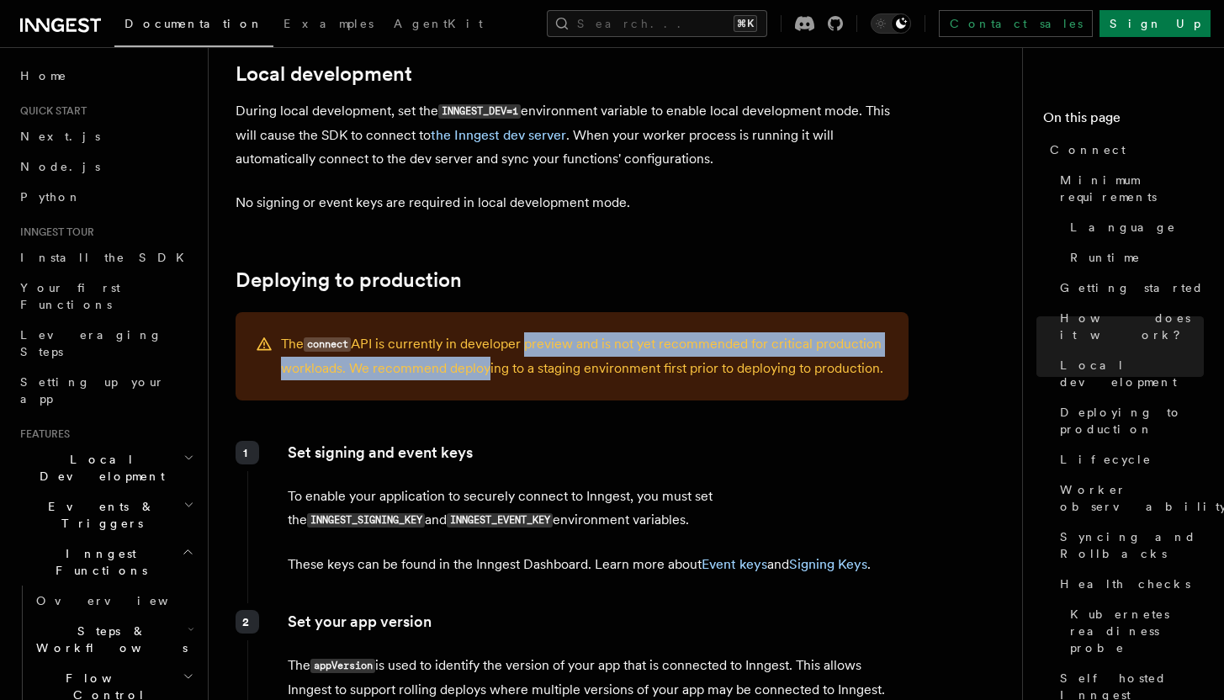
drag, startPoint x: 526, startPoint y: 257, endPoint x: 482, endPoint y: 277, distance: 47.8
click at [482, 332] on p "The connect API is currently in developer preview and is not yet recommended fo…" at bounding box center [584, 356] width 607 height 48
click at [503, 434] on div "Set signing and event keys To enable your application to securely connect to In…" at bounding box center [577, 515] width 661 height 162
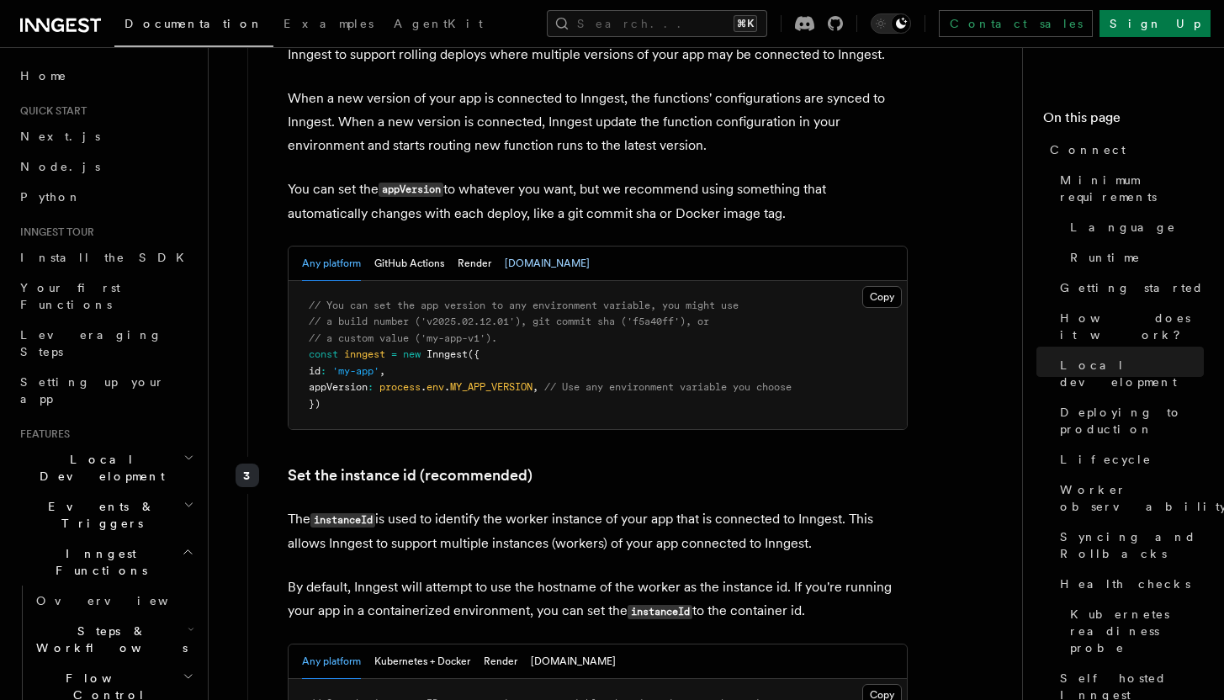
scroll to position [2922, 0]
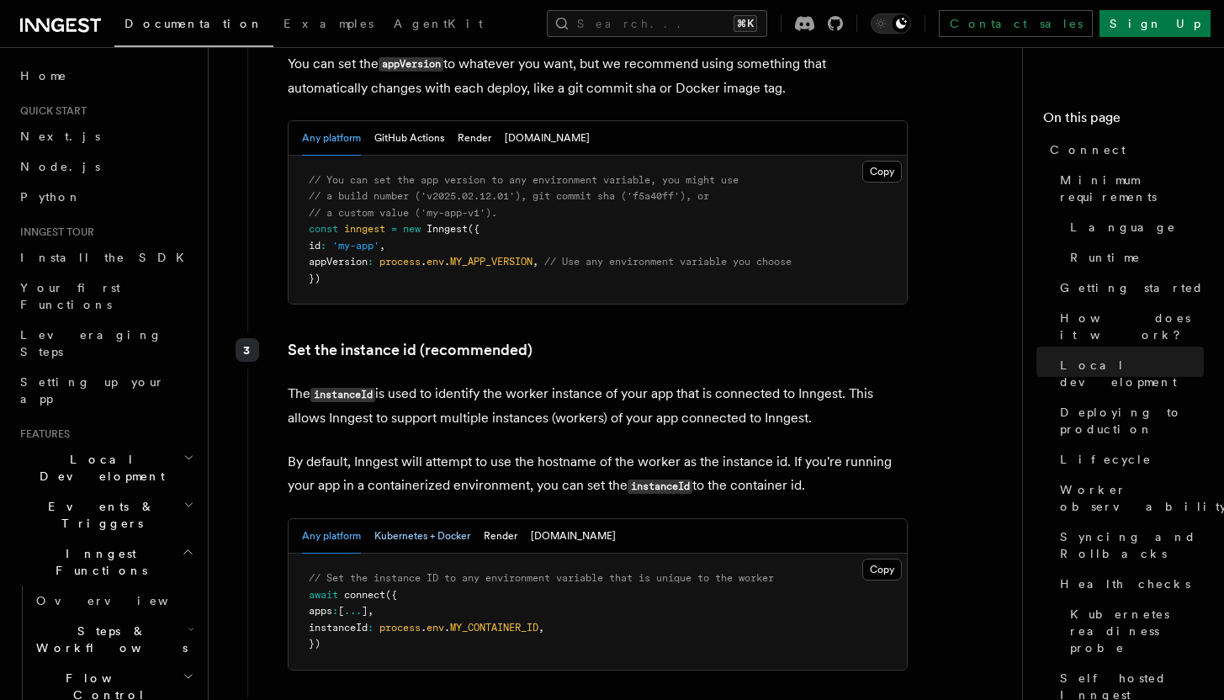
click at [453, 519] on button "Kubernetes + Docker" at bounding box center [422, 536] width 96 height 34
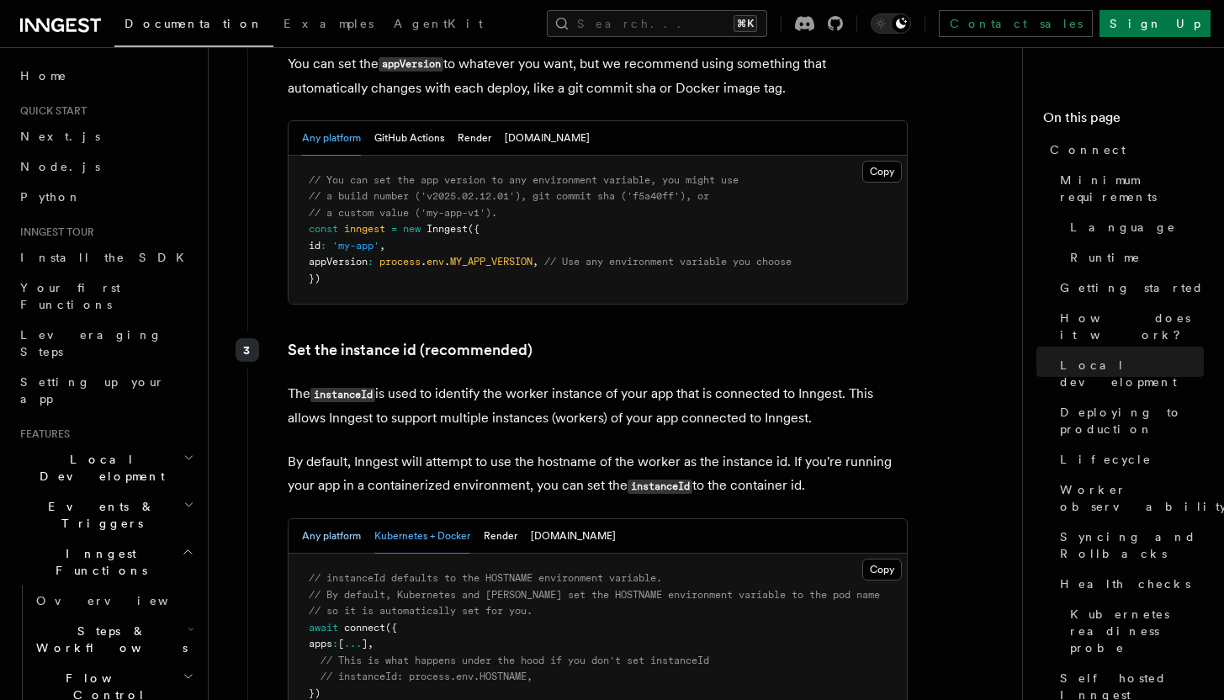
click at [346, 519] on button "Any platform" at bounding box center [331, 536] width 59 height 34
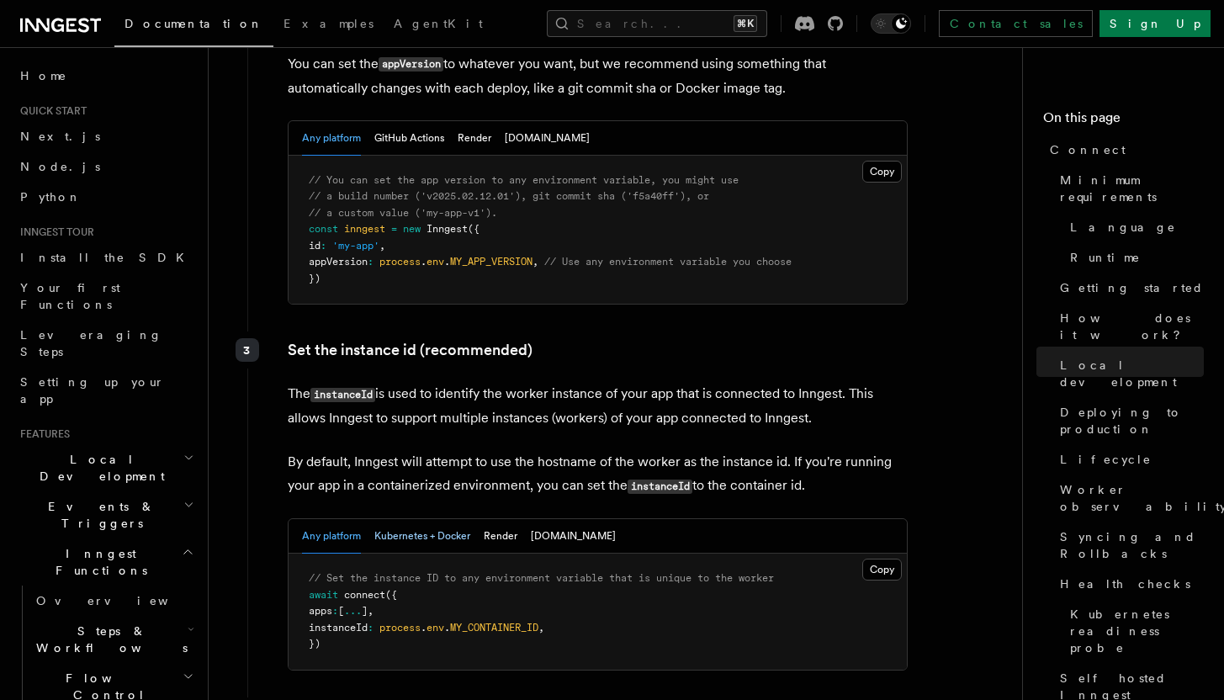
click at [431, 519] on button "Kubernetes + Docker" at bounding box center [422, 536] width 96 height 34
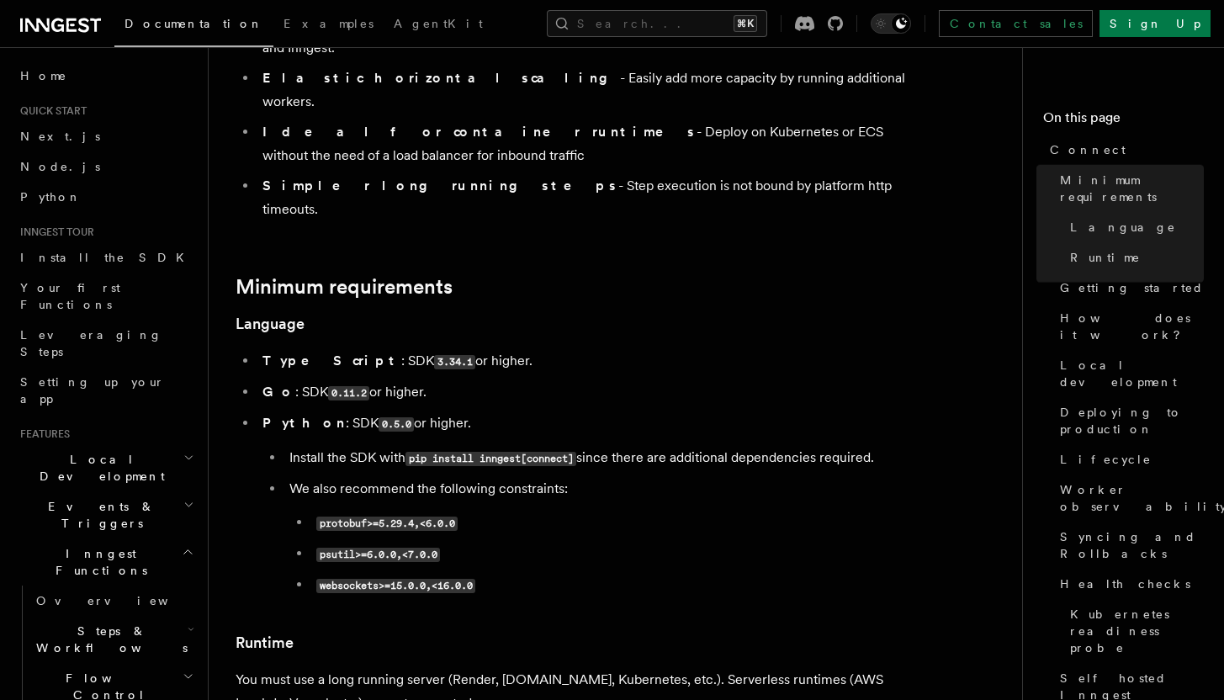
scroll to position [0, 0]
